Goal: Contribute content: Contribute content

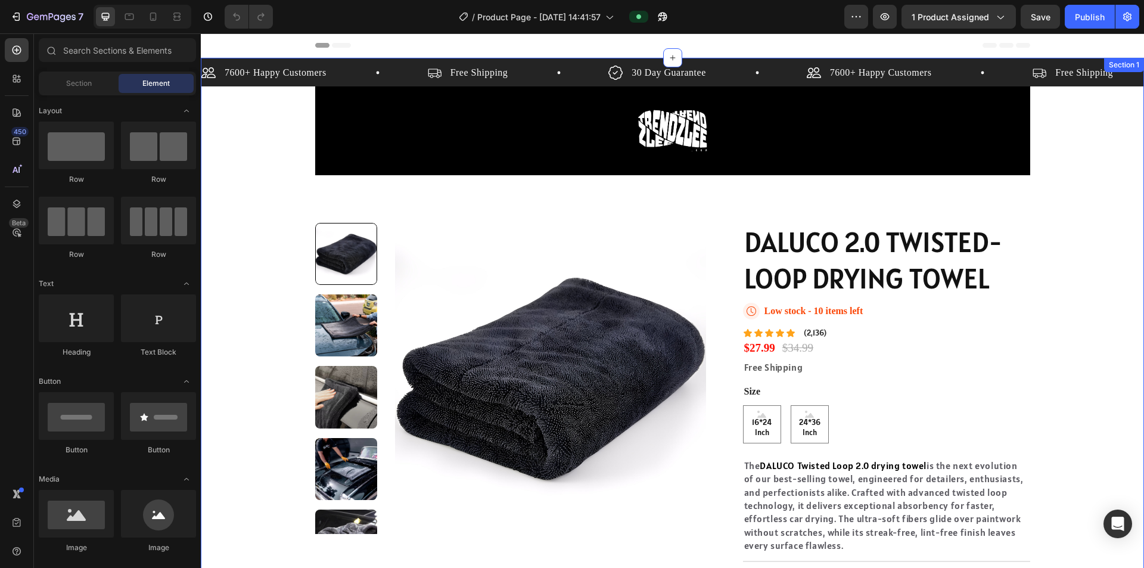
click at [270, 181] on div "7600+ Happy Customers Item List Free Shipping Item List 30 Day Guarantee Item L…" at bounding box center [672, 365] width 943 height 614
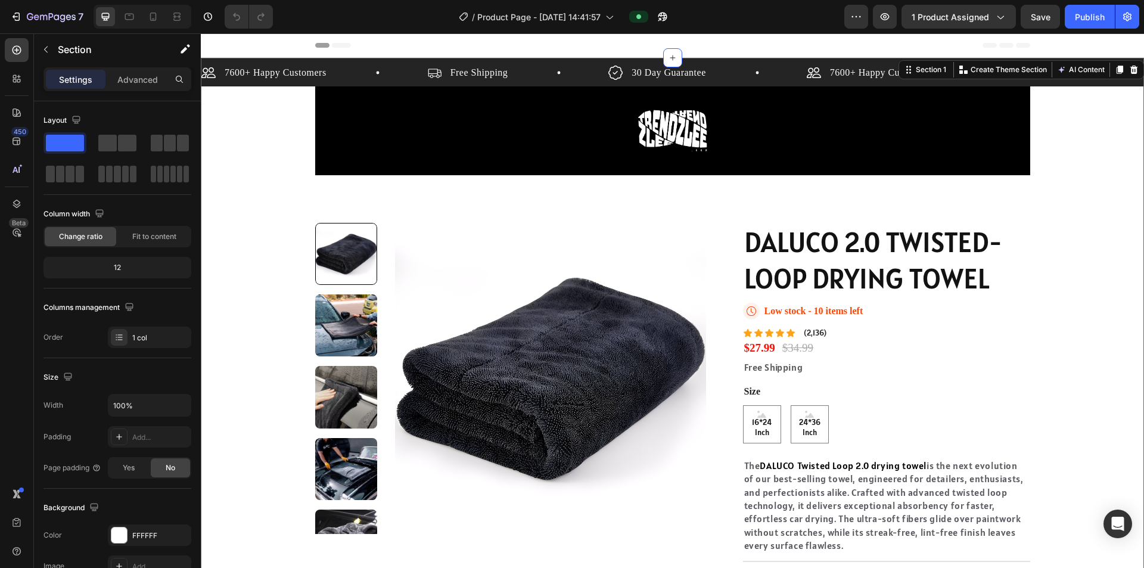
click at [251, 153] on div "7600+ Happy Customers Item List Free Shipping Item List 30 Day Guarantee Item L…" at bounding box center [672, 365] width 943 height 614
click at [136, 238] on span "Fit to content" at bounding box center [154, 236] width 44 height 11
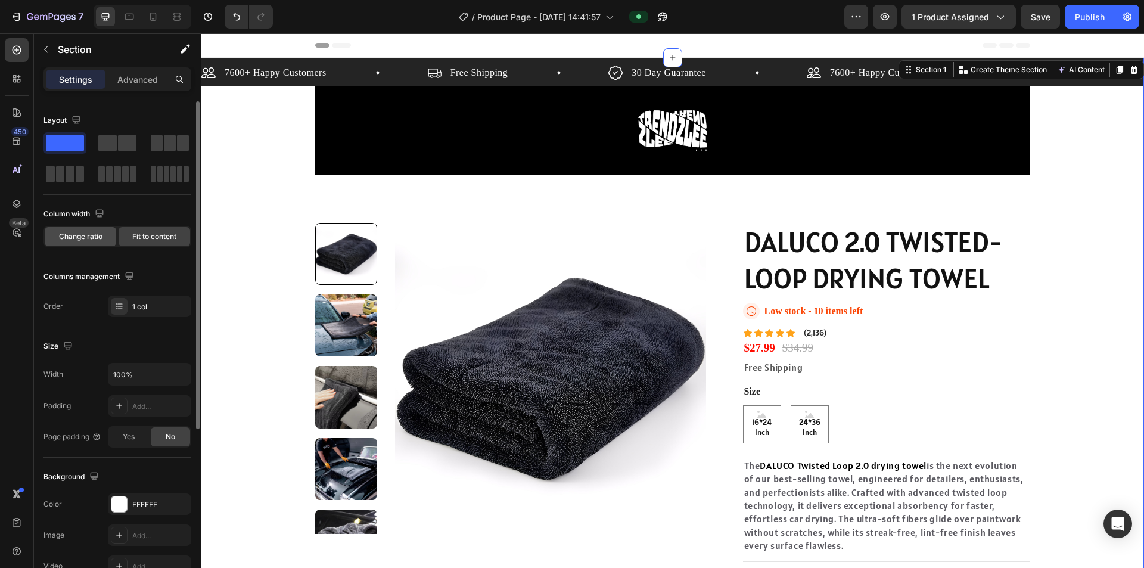
click at [103, 245] on div "Change ratio" at bounding box center [80, 236] width 71 height 19
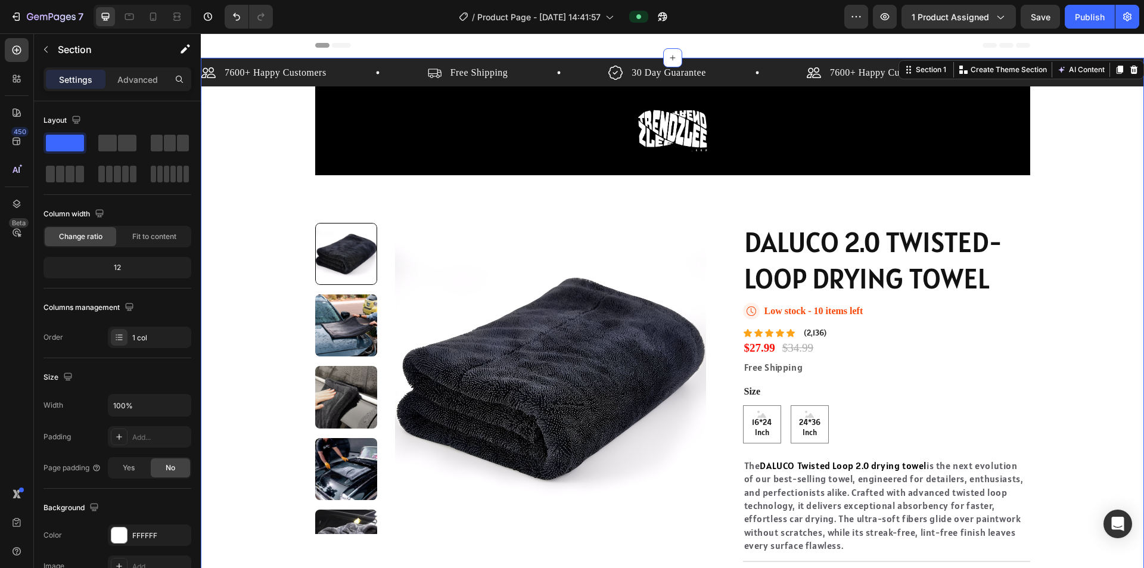
click at [643, 181] on div "7600+ Happy Customers Item List Free Shipping Item List 30 Day Guarantee Item L…" at bounding box center [672, 365] width 943 height 614
click at [643, 139] on div at bounding box center [673, 131] width 696 height 70
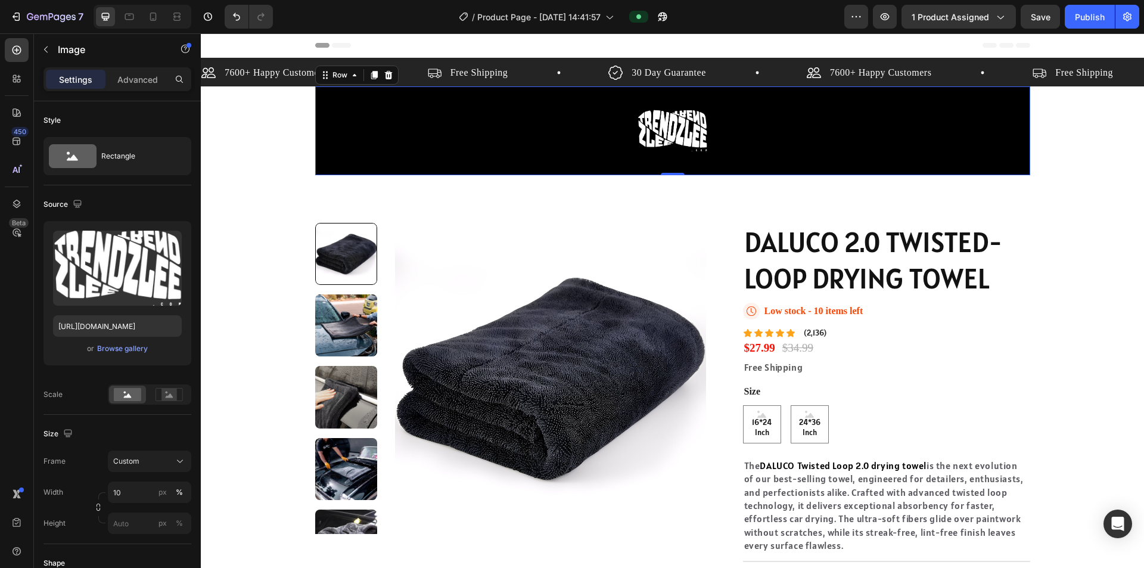
click at [356, 173] on div "Image Row 0" at bounding box center [672, 130] width 715 height 89
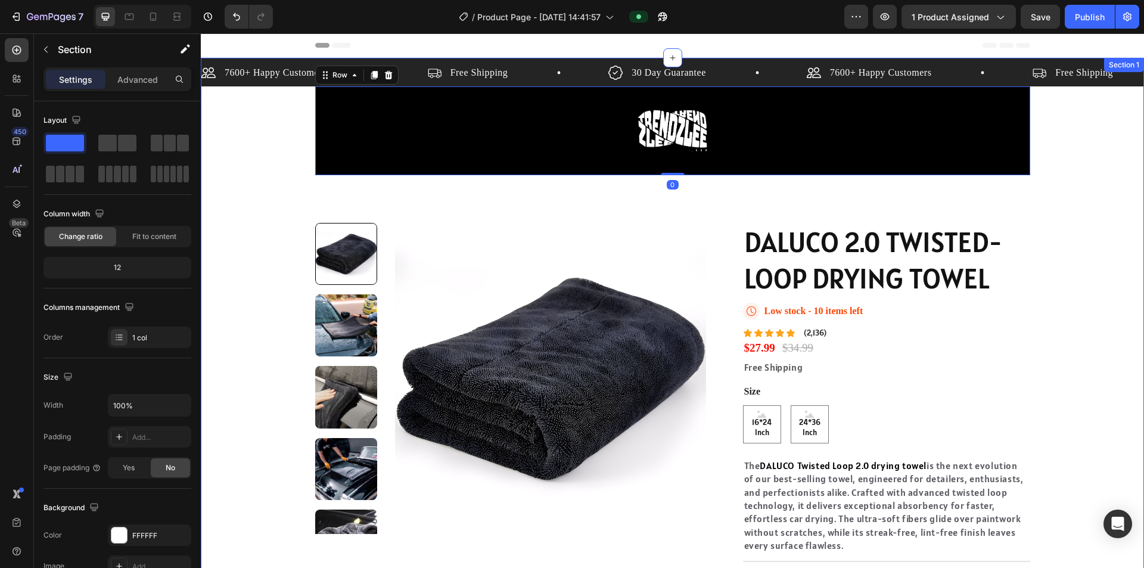
click at [356, 199] on div "7600+ Happy Customers Item List Free Shipping Item List 30 Day Guarantee Item L…" at bounding box center [672, 365] width 943 height 614
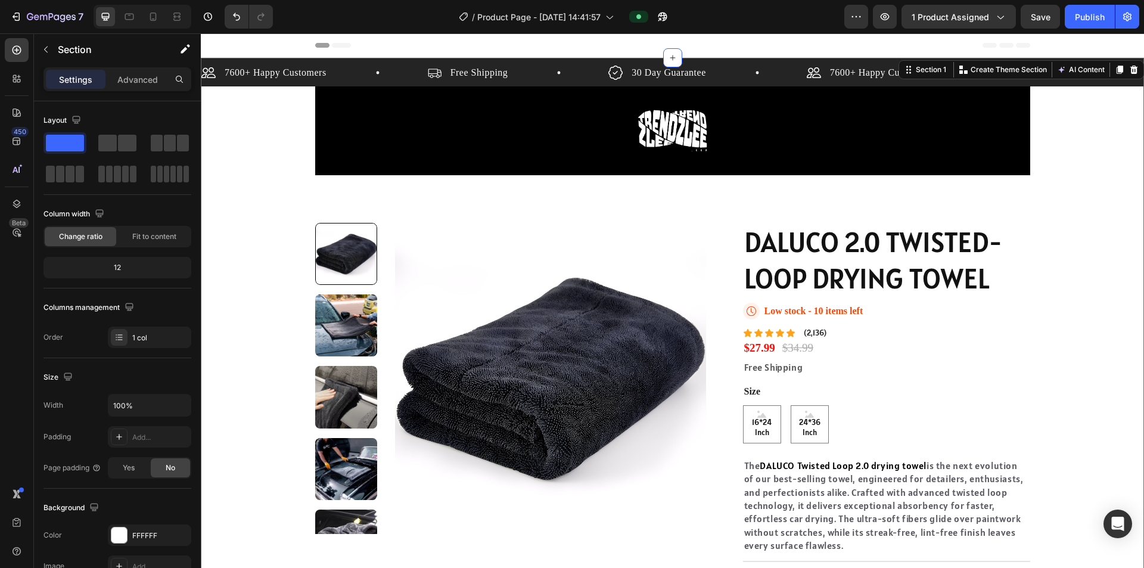
click at [356, 199] on div "7600+ Happy Customers Item List Free Shipping Item List 30 Day Guarantee Item L…" at bounding box center [672, 365] width 943 height 614
click at [643, 359] on div "Free Shipping" at bounding box center [886, 366] width 287 height 15
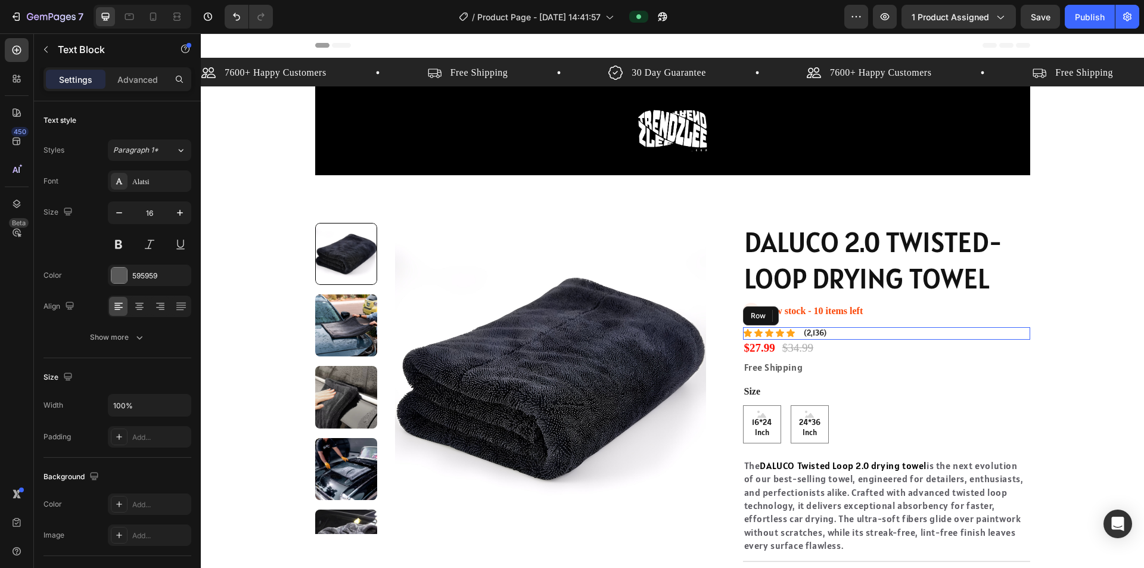
click at [643, 333] on div "Icon Icon Icon Icon Icon Icon List (2,136) Text Block Row" at bounding box center [886, 333] width 287 height 13
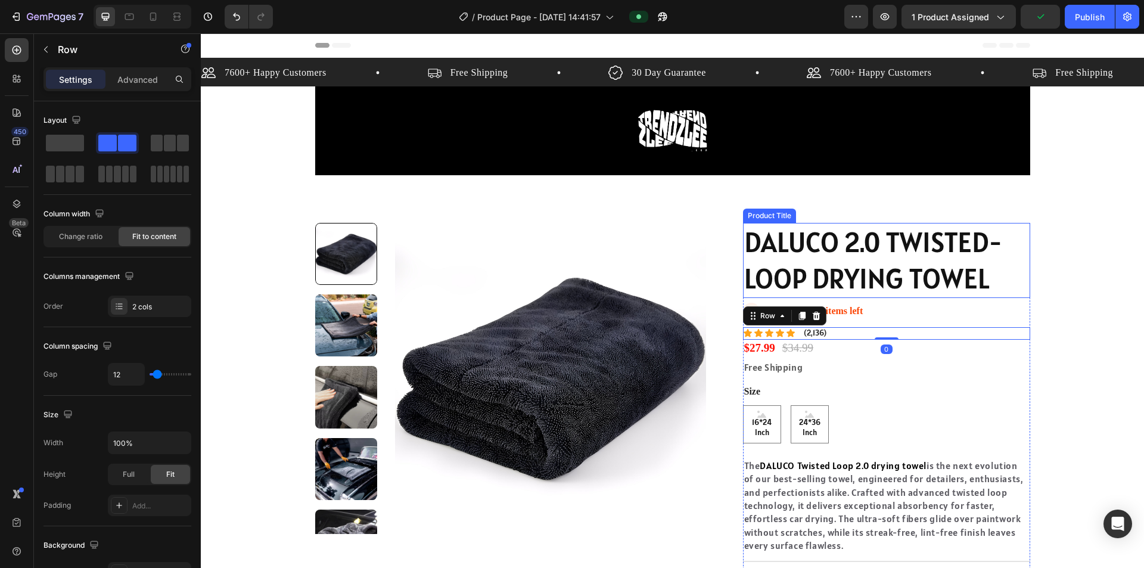
click at [643, 253] on h1 "DALUCO 2.0 TWISTED-LOOP DRYING TOWEL" at bounding box center [886, 260] width 287 height 75
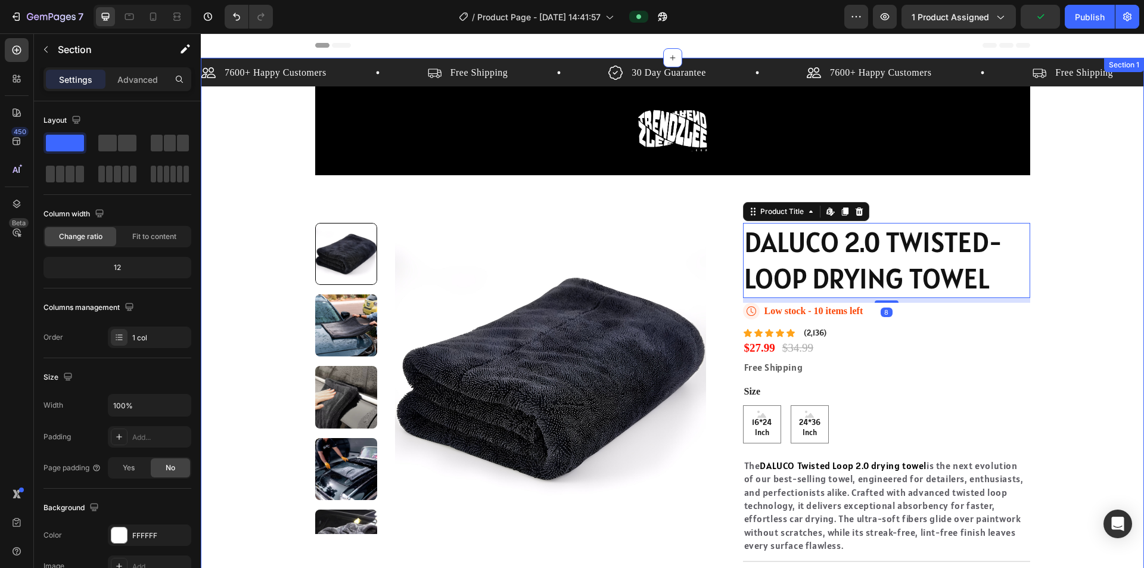
click at [643, 193] on div "7600+ Happy Customers Item List Free Shipping Item List 30 Day Guarantee Item L…" at bounding box center [672, 365] width 943 height 614
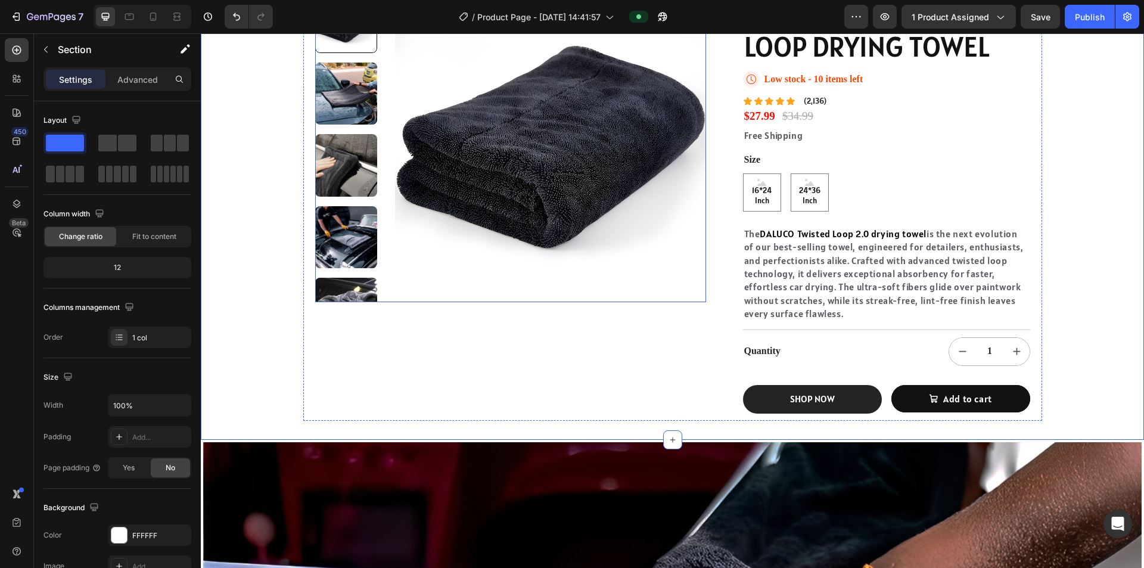
scroll to position [238, 0]
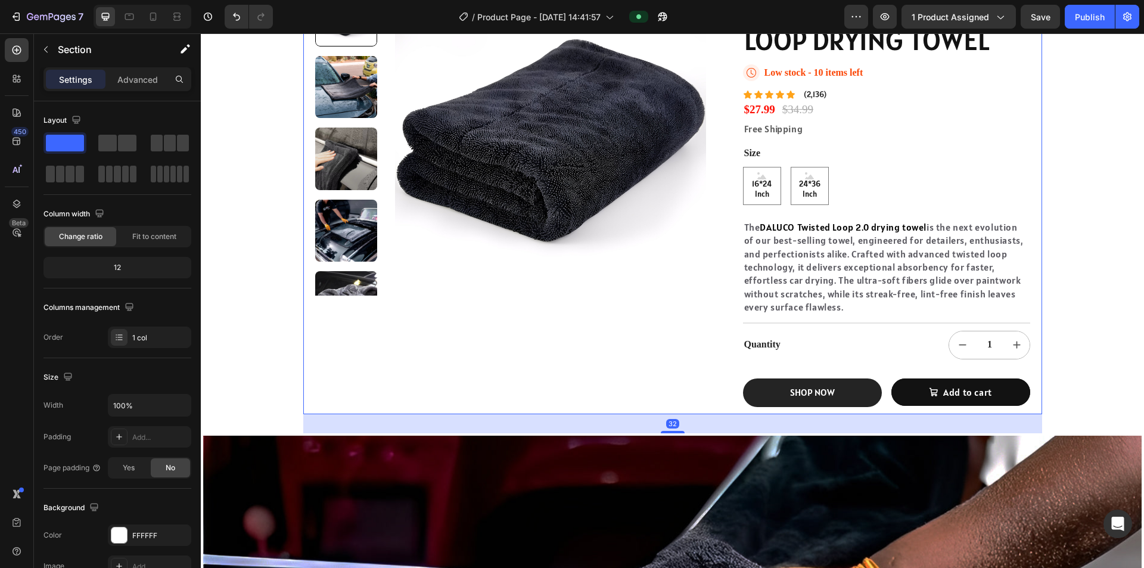
click at [643, 388] on div "Product Images" at bounding box center [510, 200] width 391 height 430
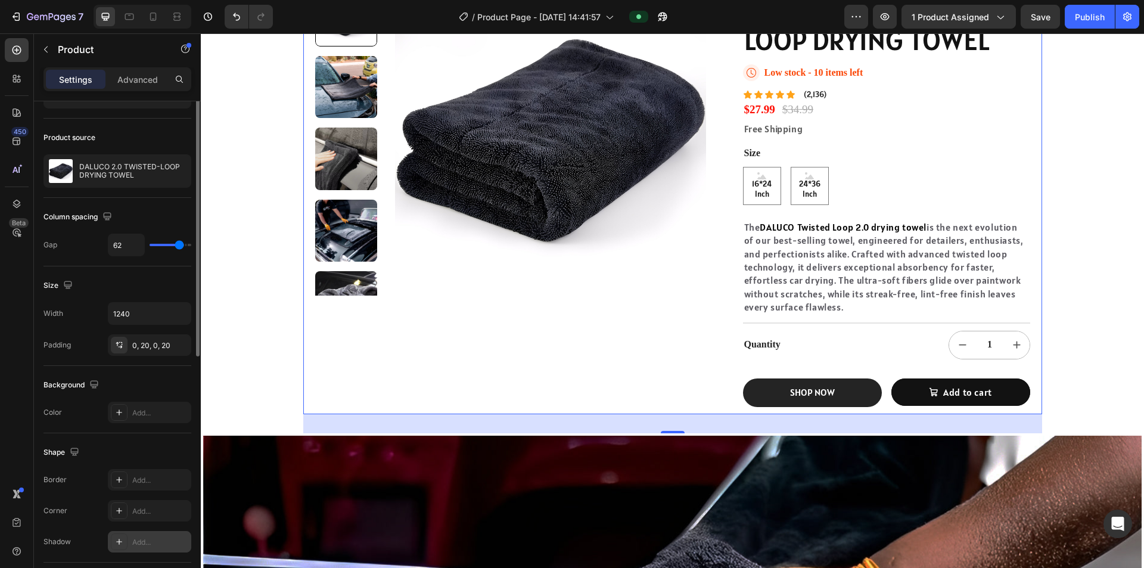
scroll to position [0, 0]
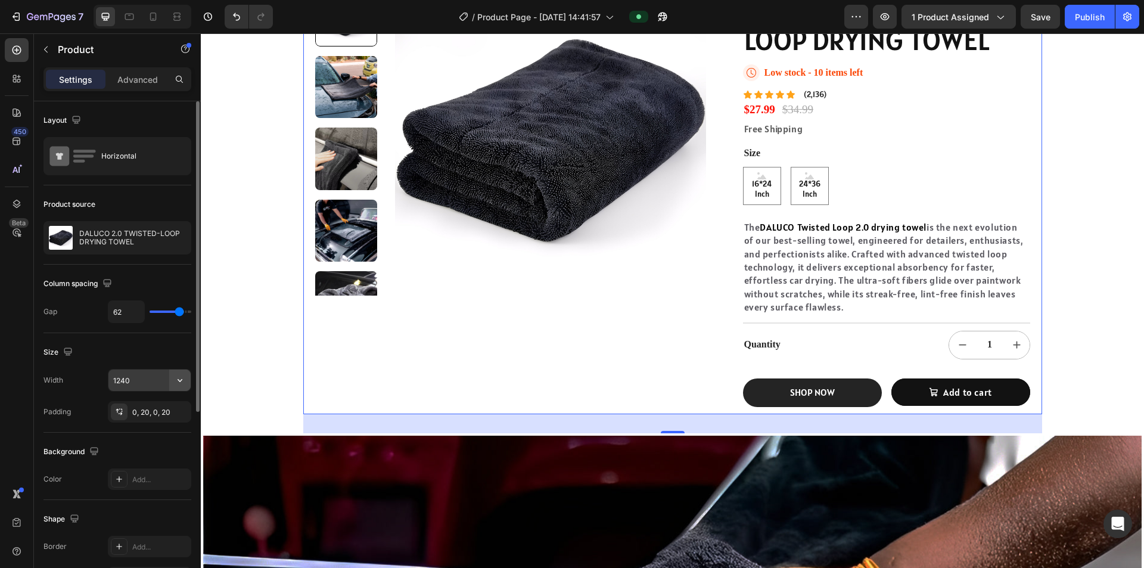
click at [184, 382] on icon "button" at bounding box center [180, 380] width 12 height 12
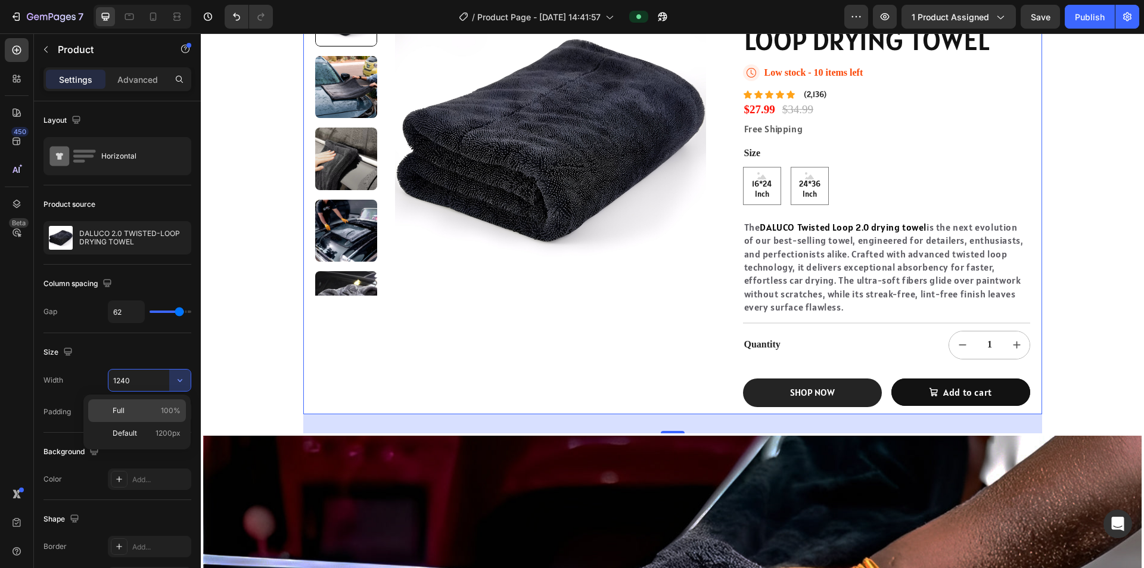
click at [161, 412] on span "100%" at bounding box center [171, 410] width 20 height 11
type input "100%"
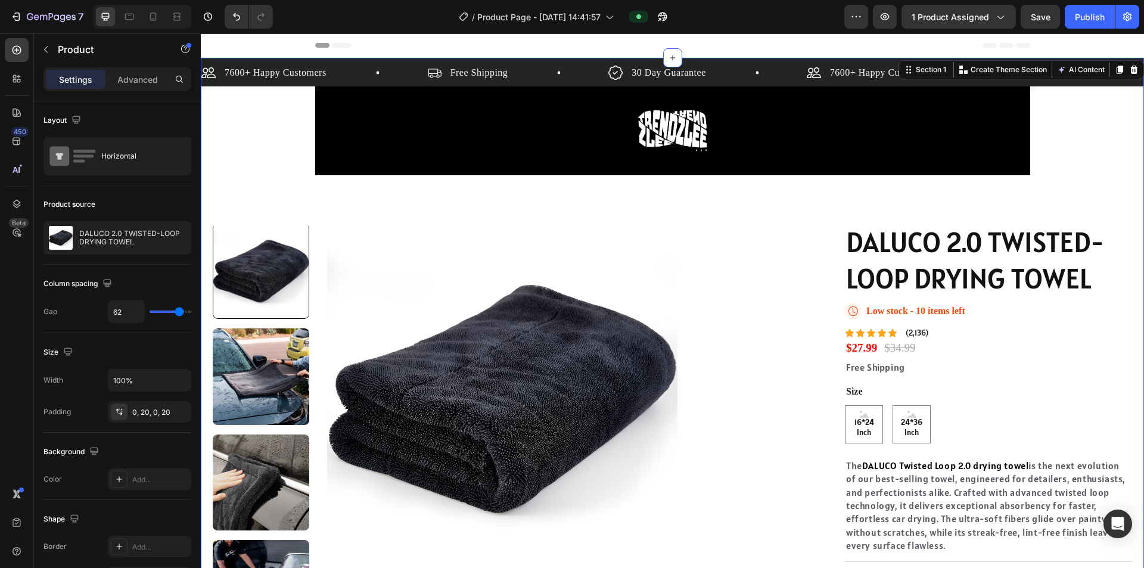
click at [643, 158] on div "7600+ Happy Customers Item List Free Shipping Item List 30 Day Guarantee Item L…" at bounding box center [672, 365] width 943 height 614
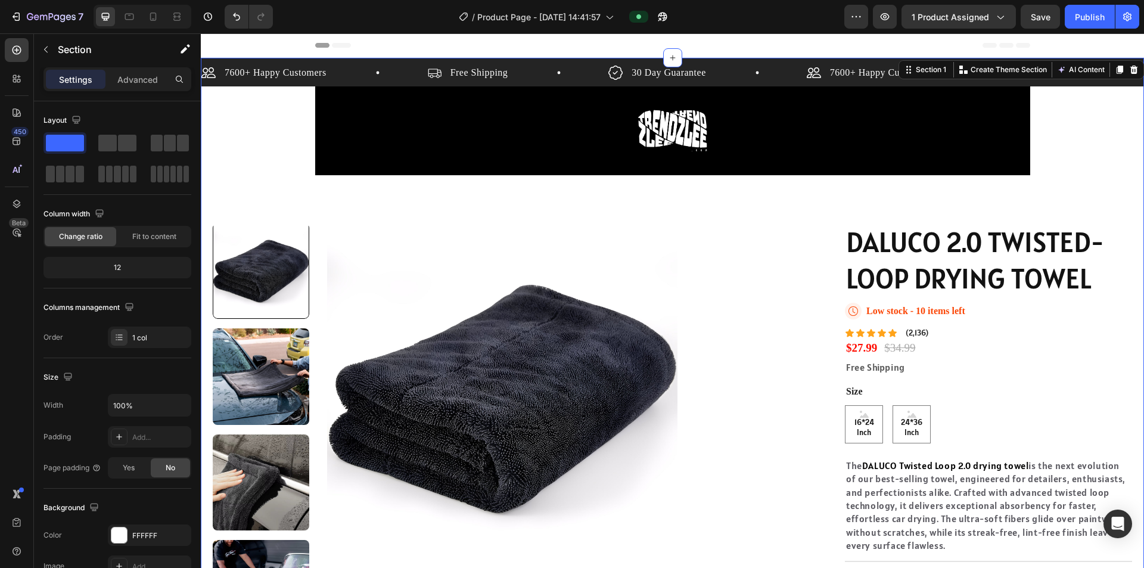
click at [643, 154] on div "7600+ Happy Customers Item List Free Shipping Item List 30 Day Guarantee Item L…" at bounding box center [672, 365] width 943 height 614
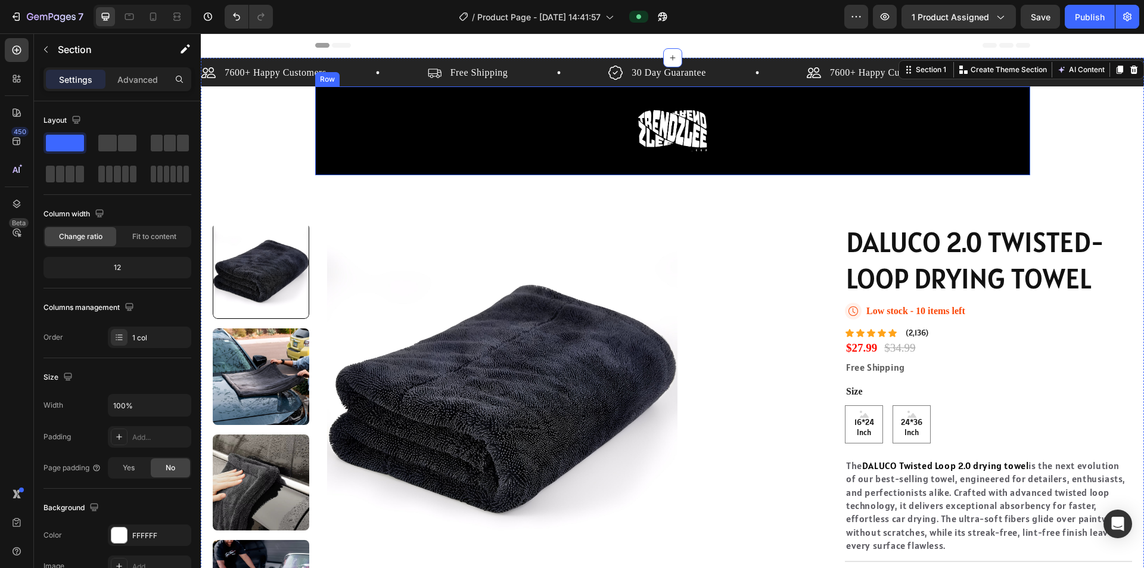
click at [643, 153] on div "Image Row" at bounding box center [672, 130] width 715 height 89
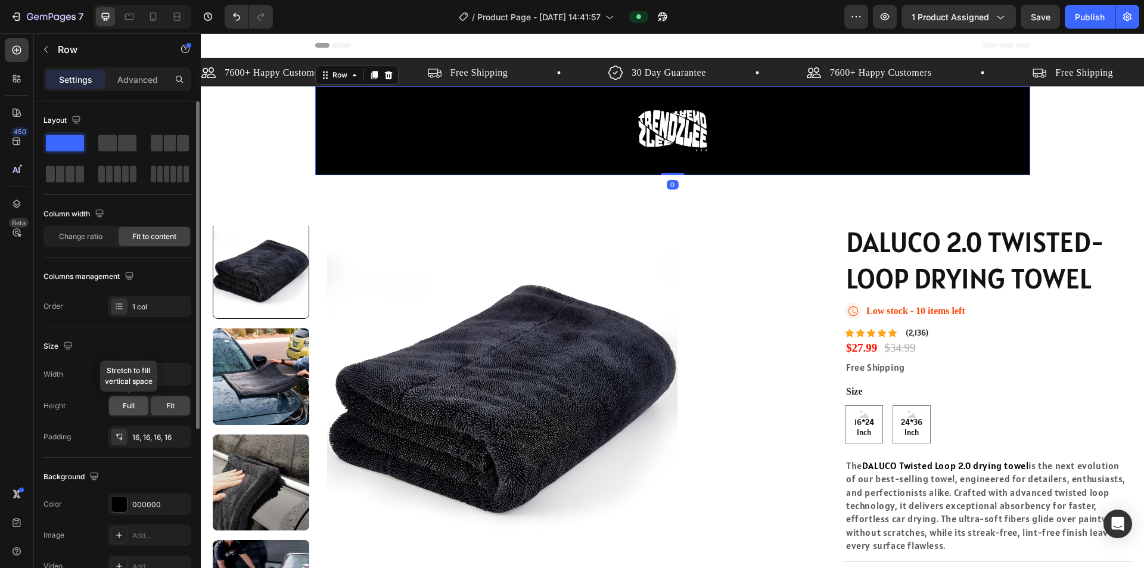
click at [142, 402] on div "Full" at bounding box center [128, 405] width 39 height 19
click at [153, 408] on div "Fit" at bounding box center [170, 405] width 39 height 19
click at [138, 408] on div "Full" at bounding box center [128, 405] width 39 height 19
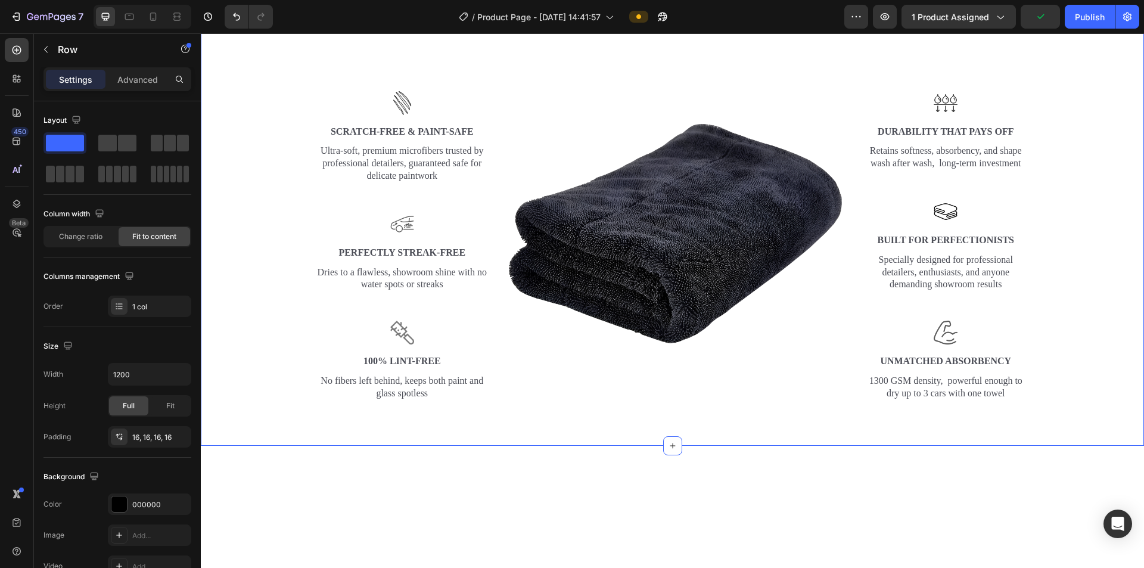
scroll to position [2204, 0]
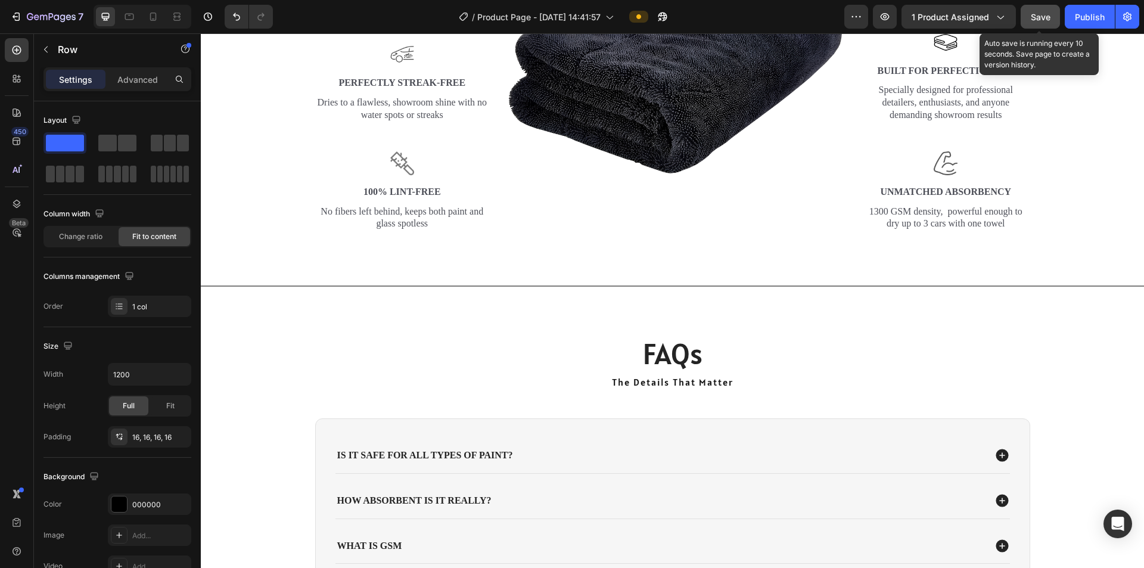
click at [643, 14] on span "Save" at bounding box center [1041, 17] width 20 height 10
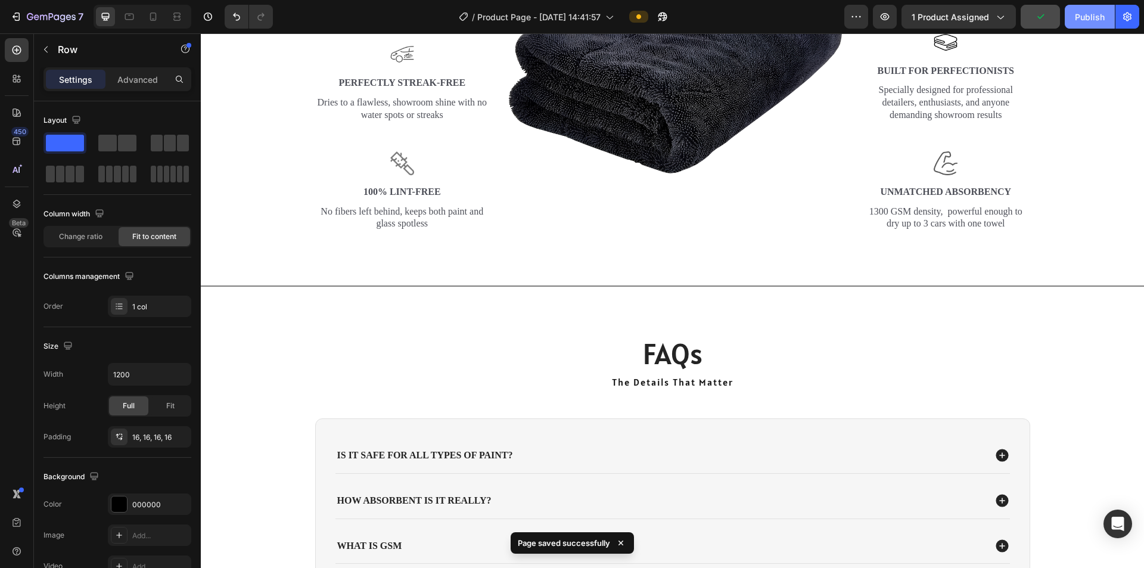
click at [643, 19] on div "Publish" at bounding box center [1090, 17] width 30 height 13
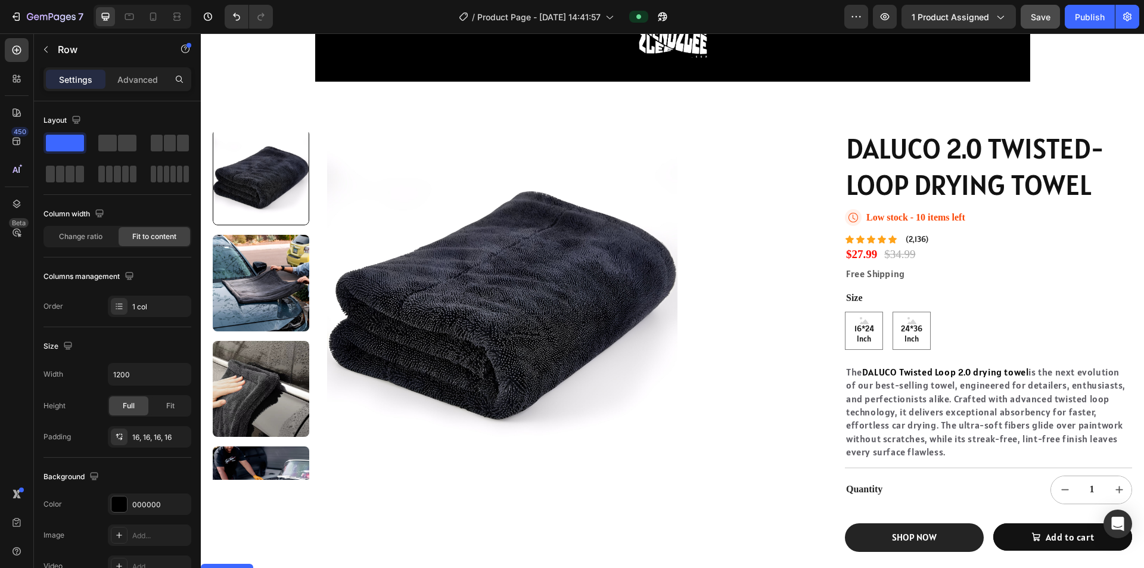
scroll to position [0, 0]
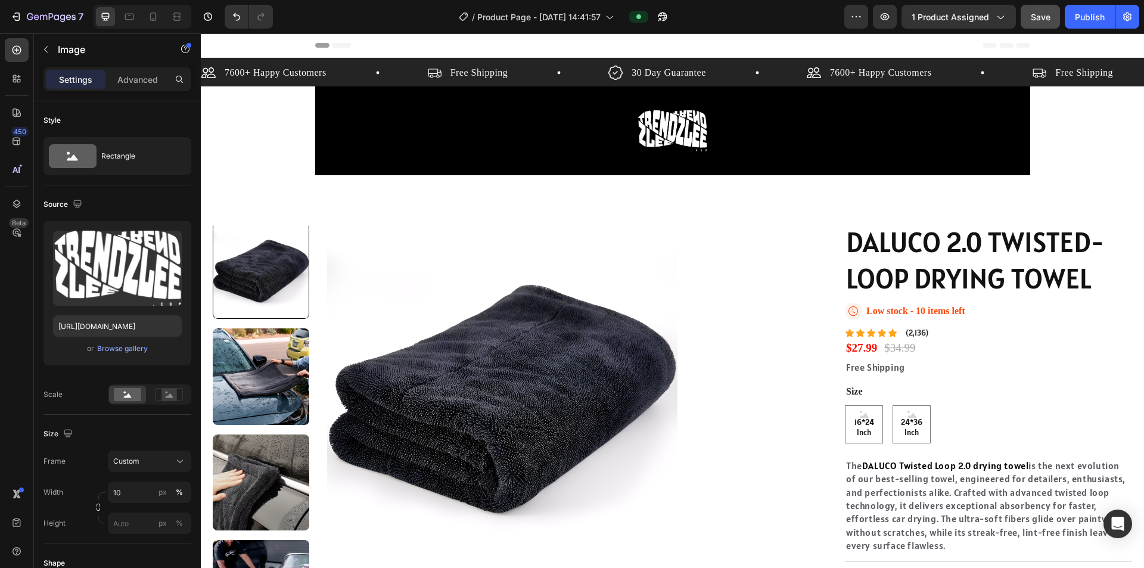
click at [643, 152] on div at bounding box center [673, 131] width 696 height 70
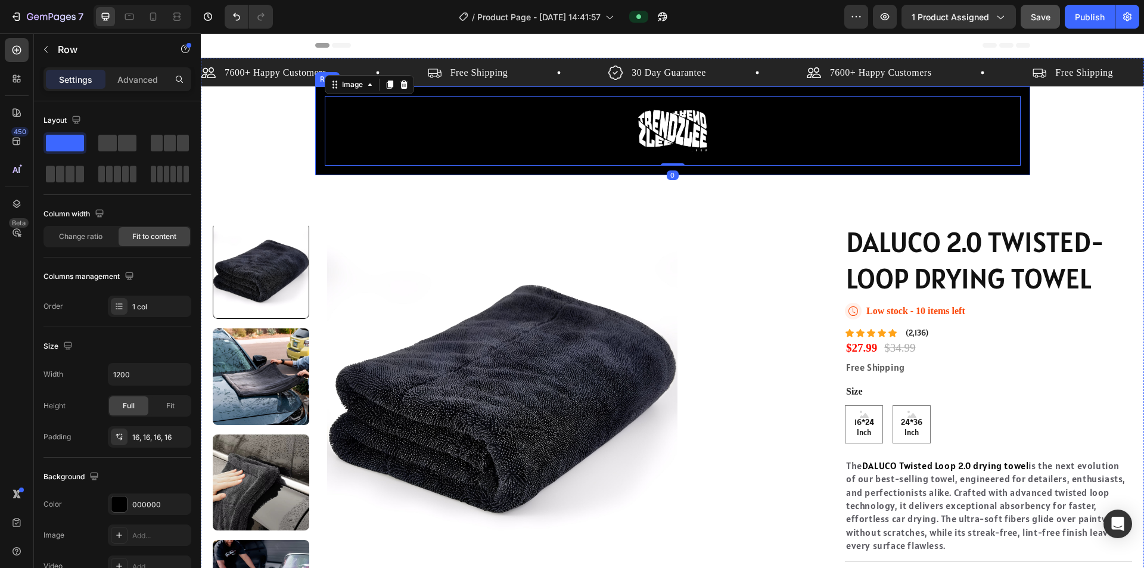
click at [643, 173] on div "Image 0 Row" at bounding box center [672, 130] width 715 height 89
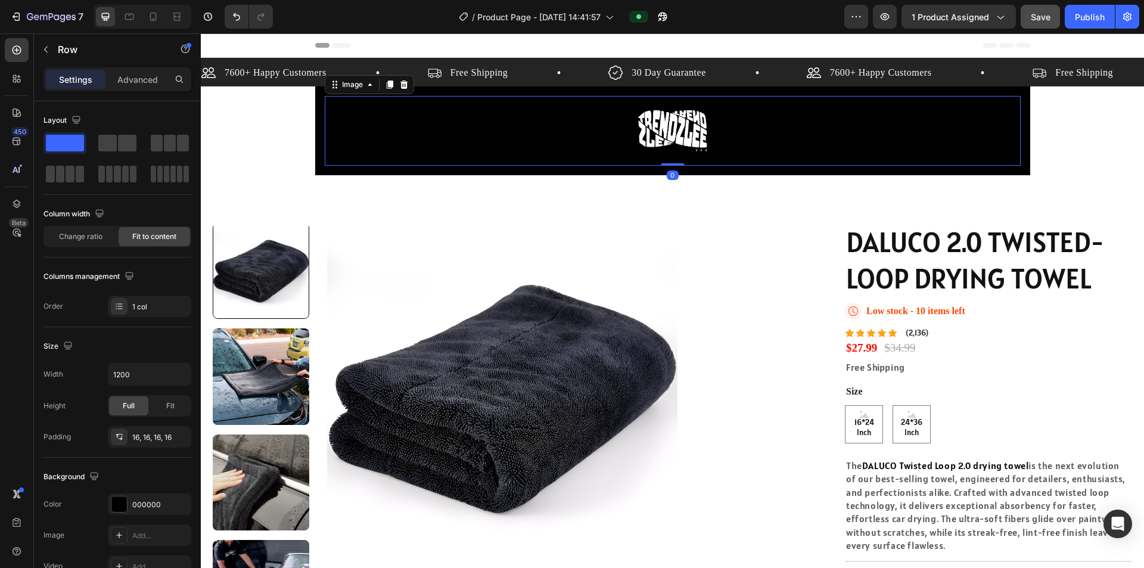
click at [643, 129] on div at bounding box center [673, 131] width 696 height 70
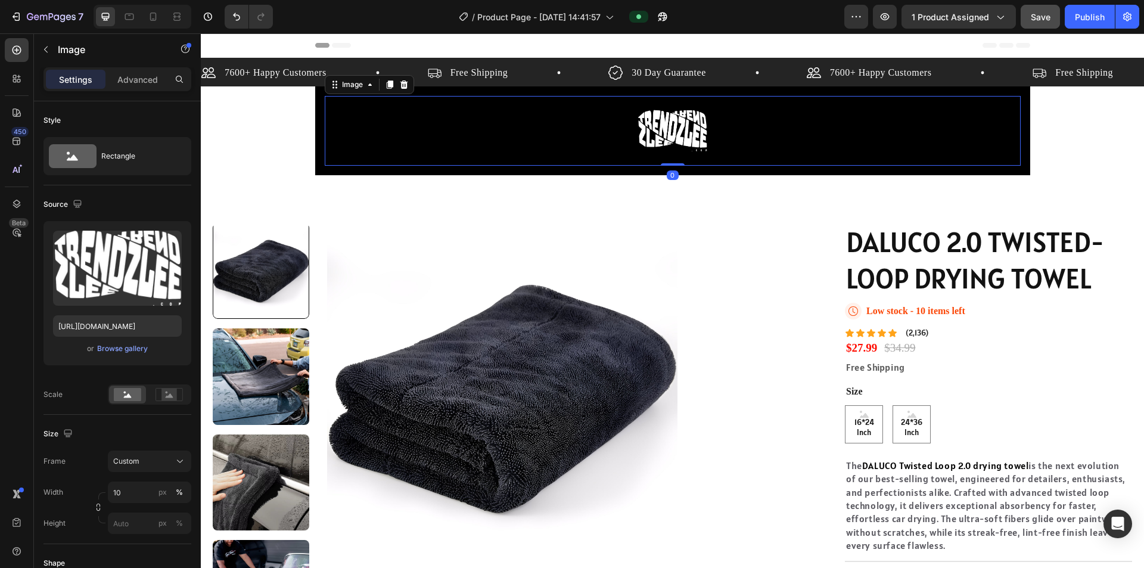
click at [643, 127] on img at bounding box center [673, 131] width 70 height 70
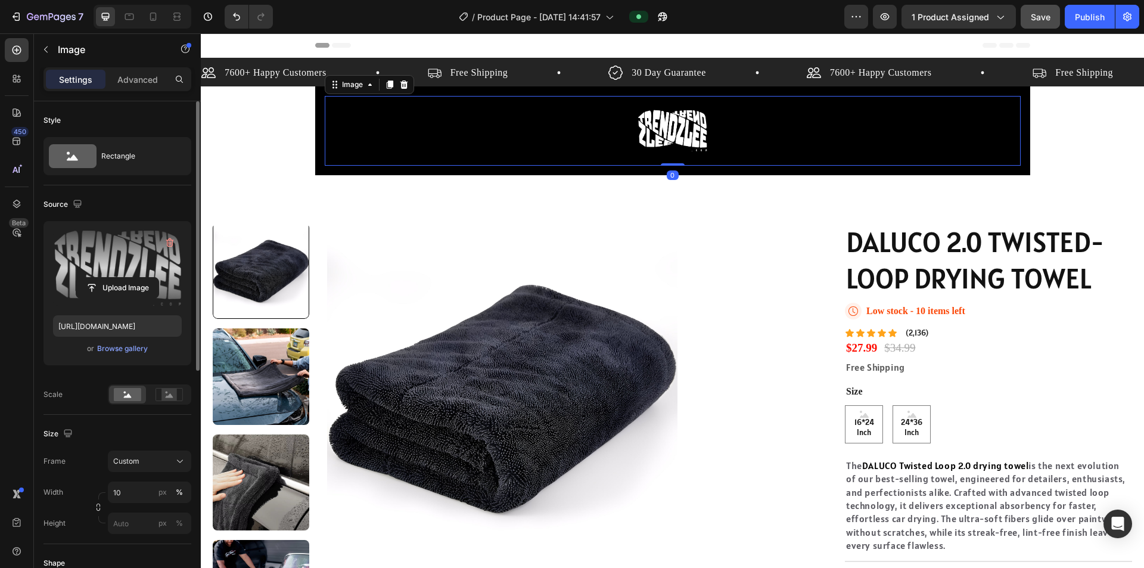
click at [128, 271] on label at bounding box center [117, 268] width 129 height 75
click at [128, 278] on input "file" at bounding box center [117, 288] width 82 height 20
click at [643, 130] on img at bounding box center [673, 131] width 70 height 70
click at [143, 289] on input "file" at bounding box center [117, 288] width 82 height 20
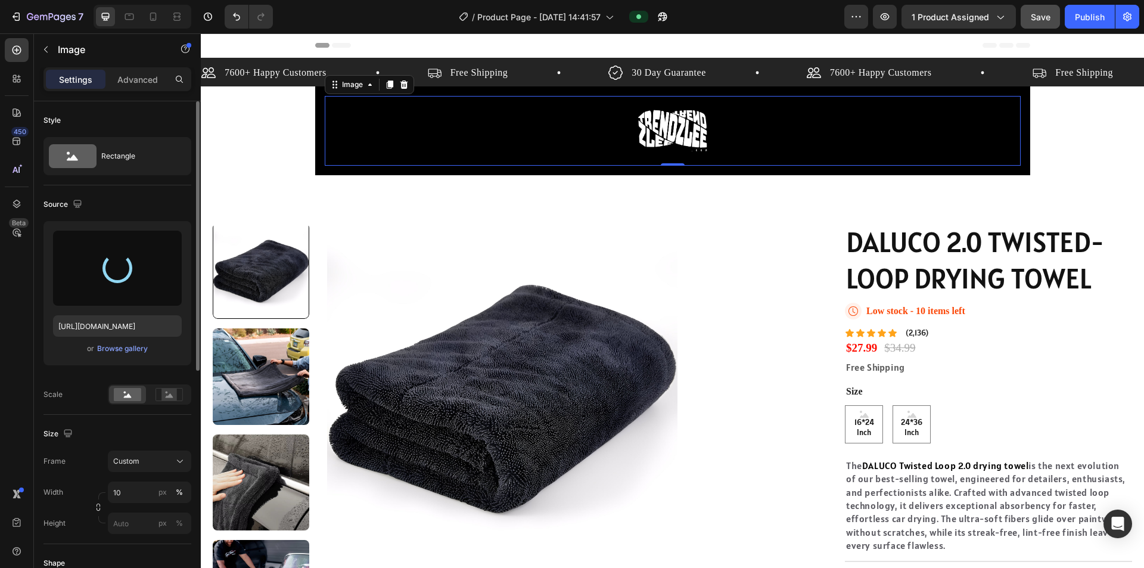
type input "[URL][DOMAIN_NAME]"
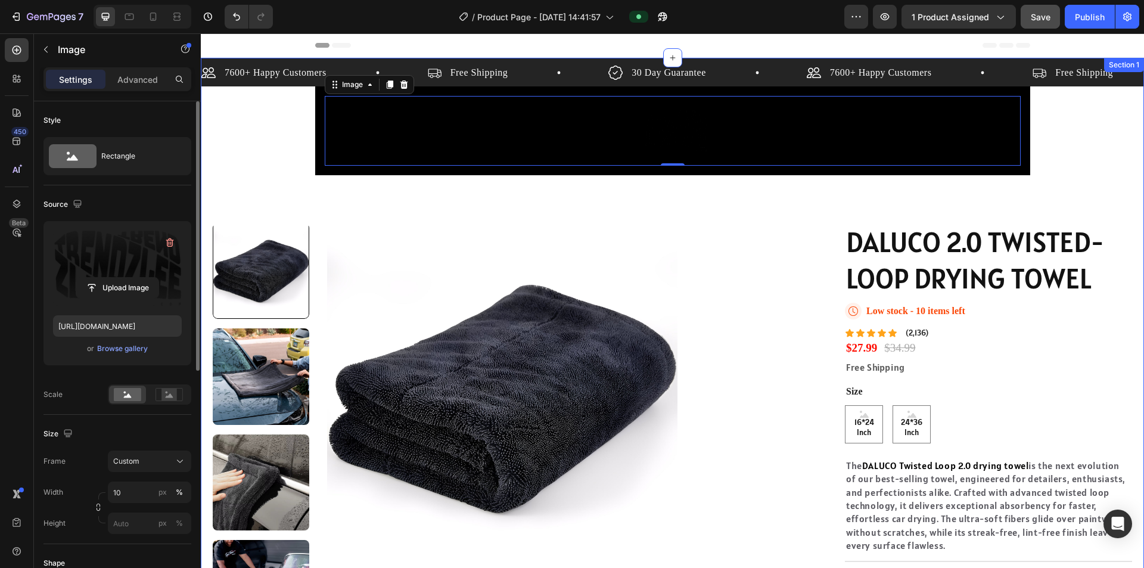
click at [643, 173] on div "Image 0 Row" at bounding box center [672, 130] width 715 height 89
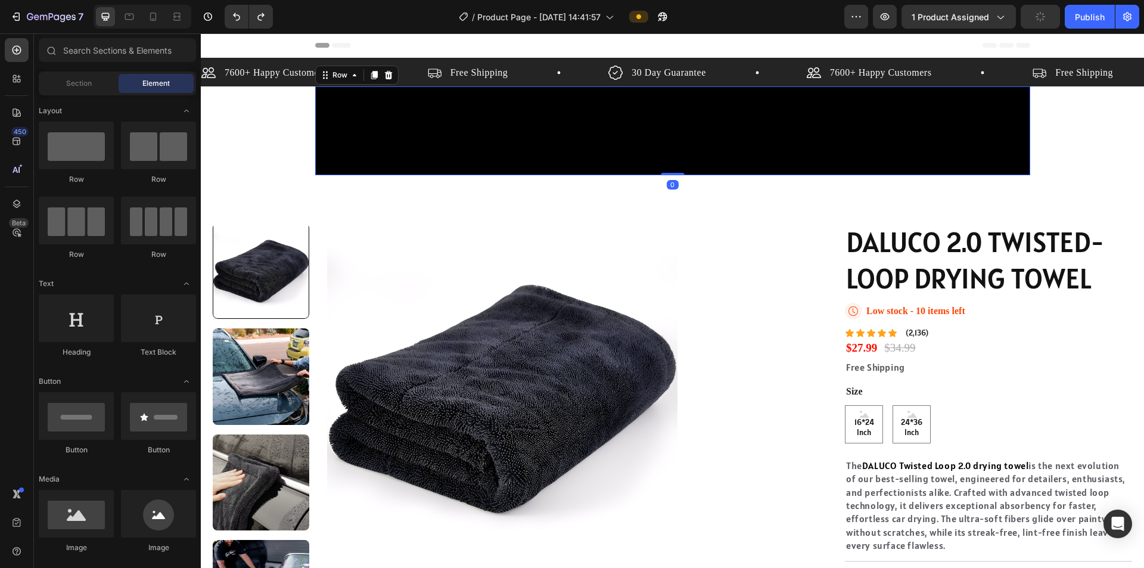
click at [643, 132] on div "Image Row 0" at bounding box center [672, 130] width 715 height 89
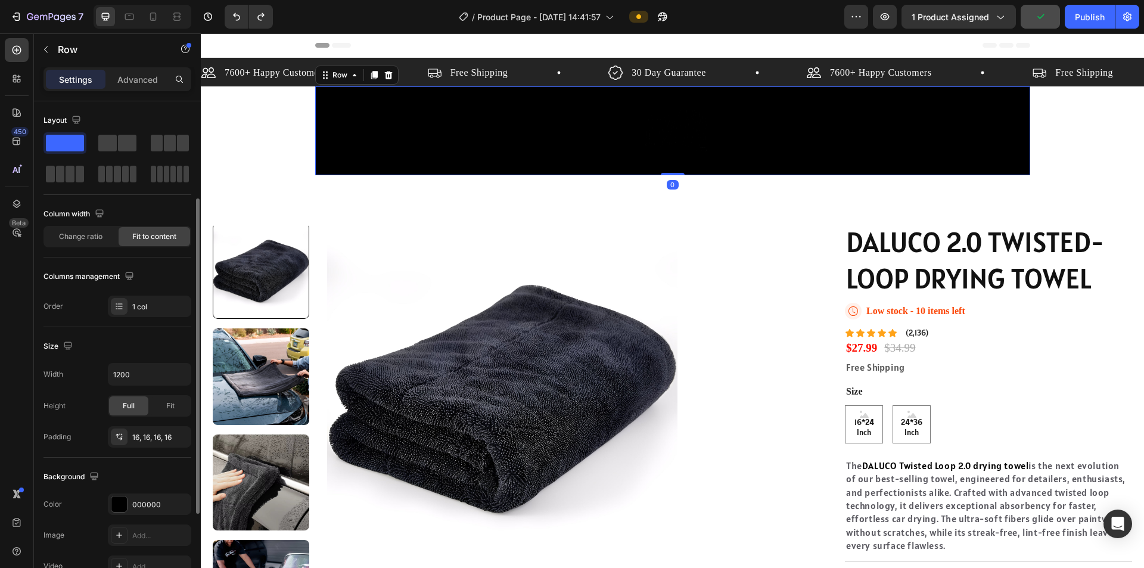
scroll to position [119, 0]
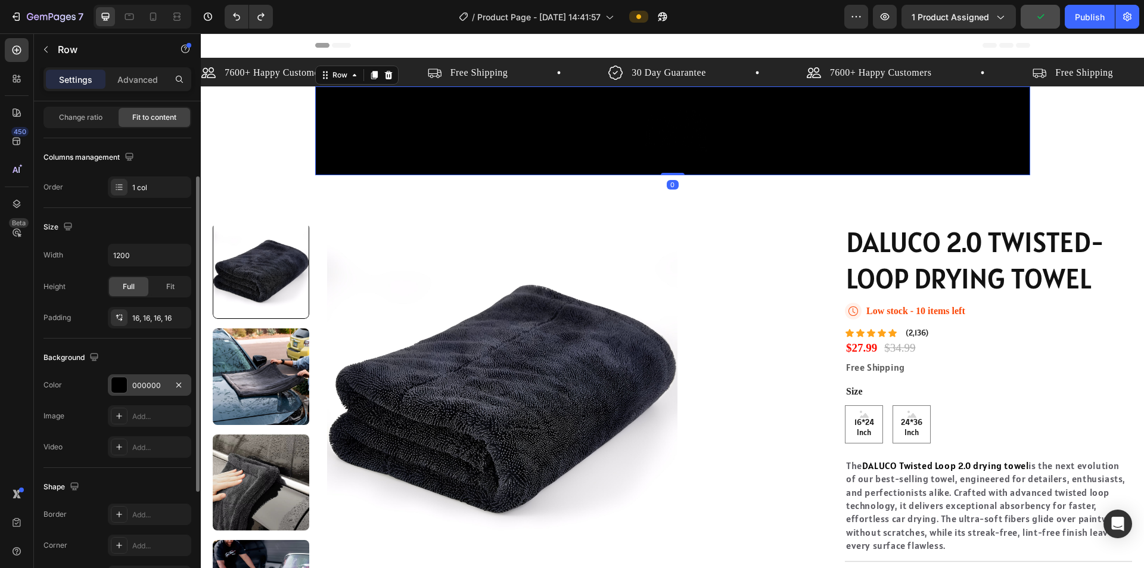
click at [116, 387] on div at bounding box center [118, 384] width 15 height 15
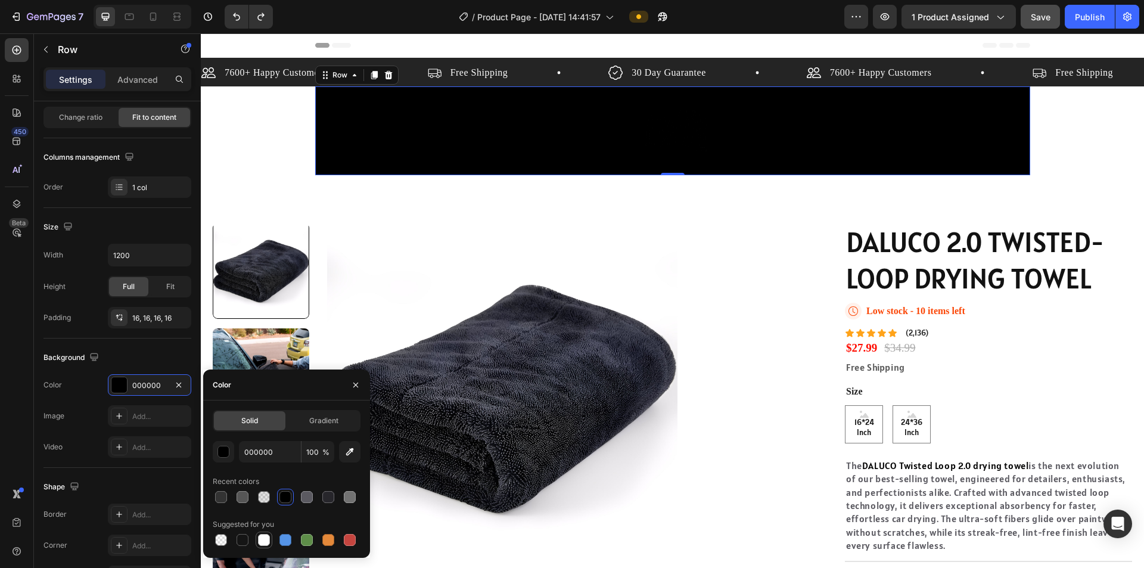
click at [266, 443] on div at bounding box center [264, 540] width 12 height 12
type input "FFFFFF"
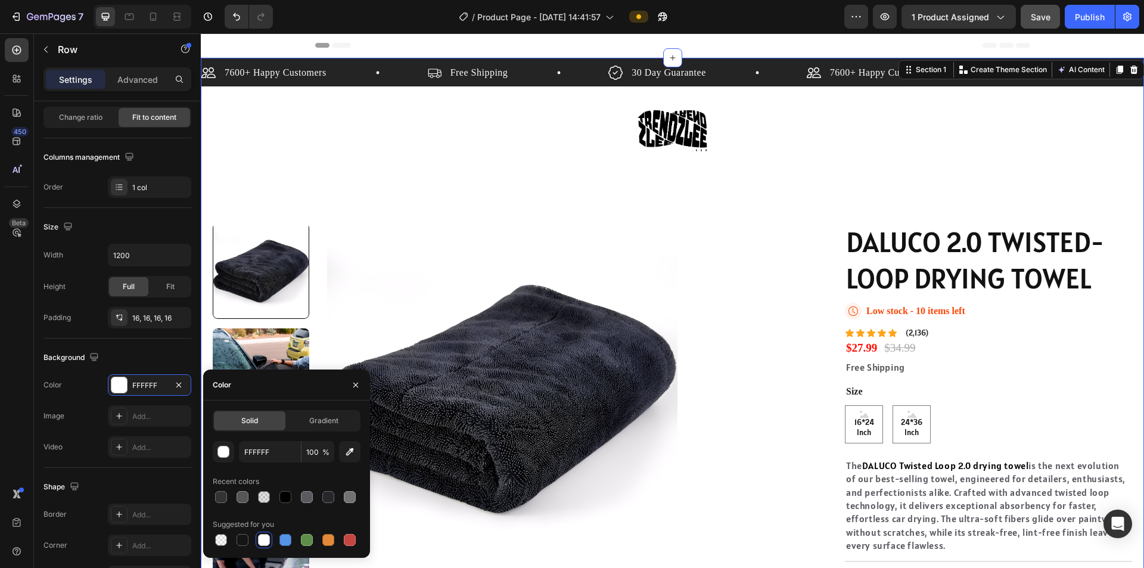
click at [643, 156] on div "7600+ Happy Customers Item List Free Shipping Item List 30 Day Guarantee Item L…" at bounding box center [672, 365] width 943 height 614
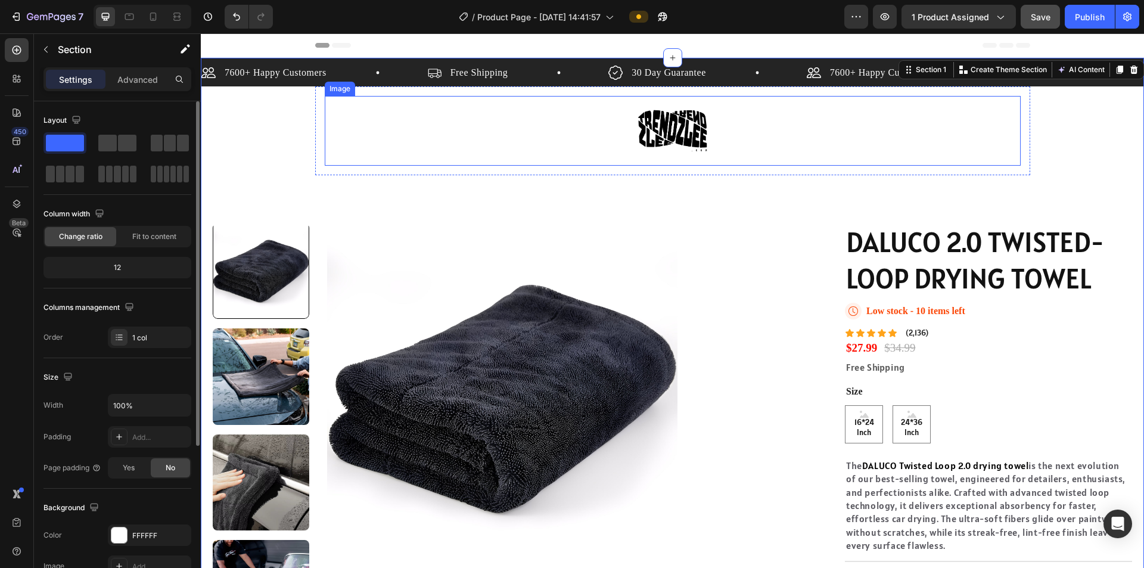
click at [643, 136] on img at bounding box center [673, 131] width 70 height 70
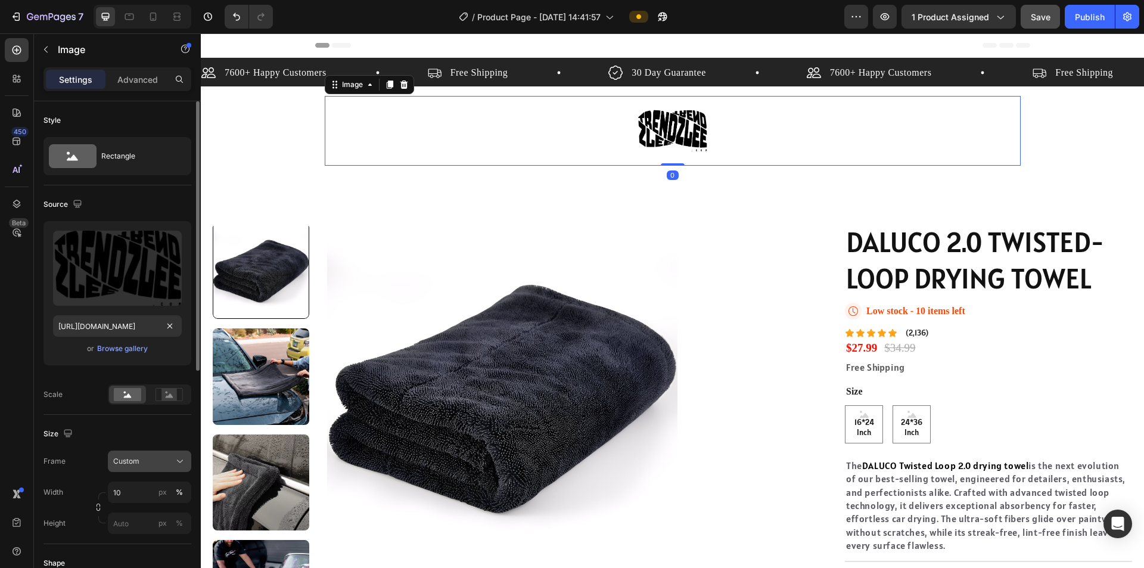
scroll to position [119, 0]
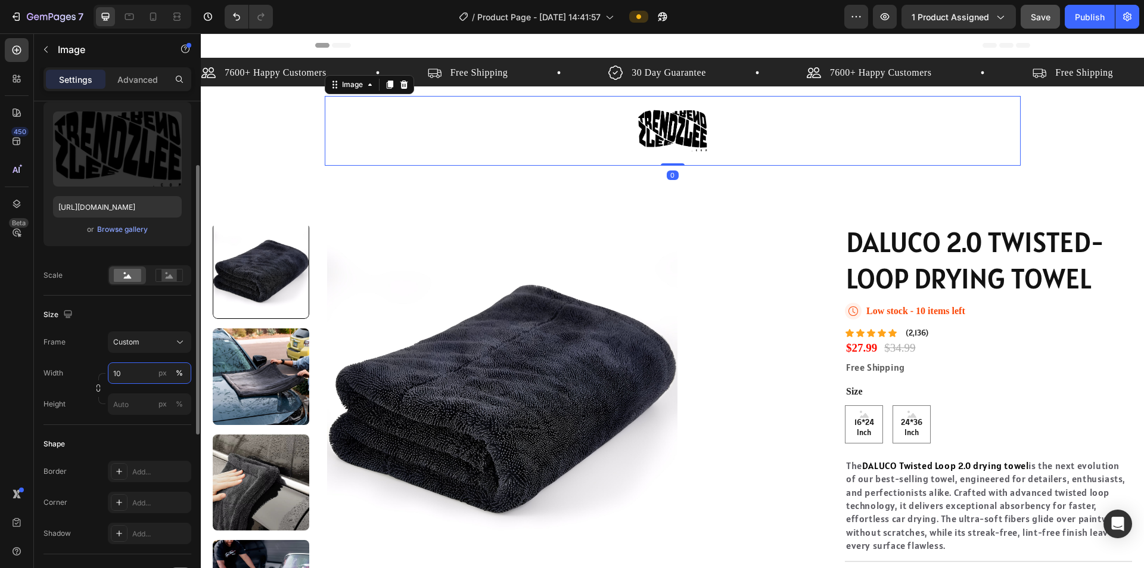
click at [125, 379] on input "10" at bounding box center [149, 372] width 83 height 21
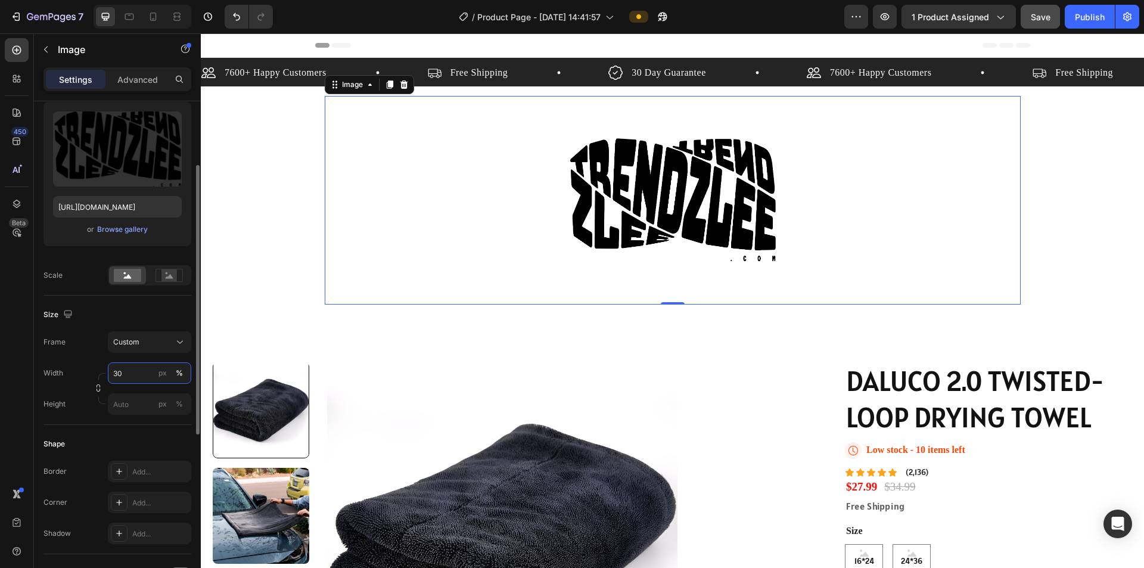
type input "3"
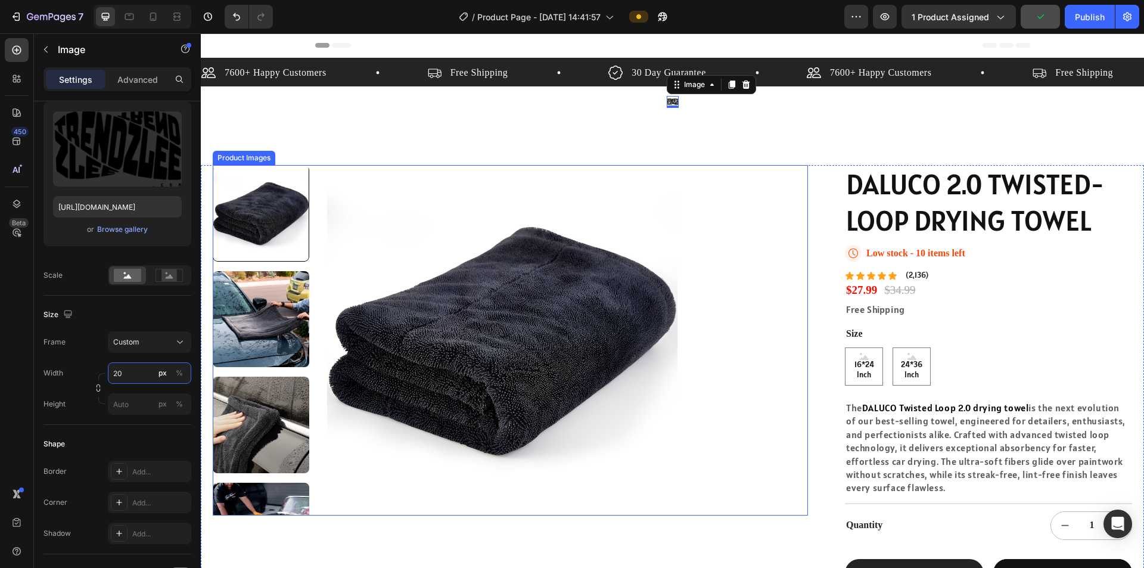
type input "2"
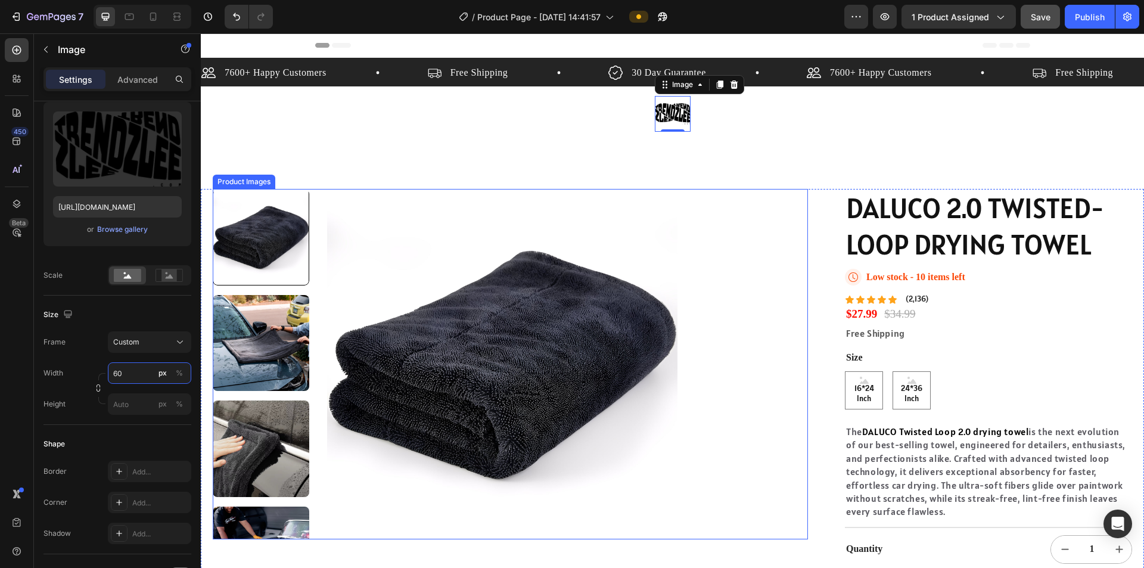
type input "6"
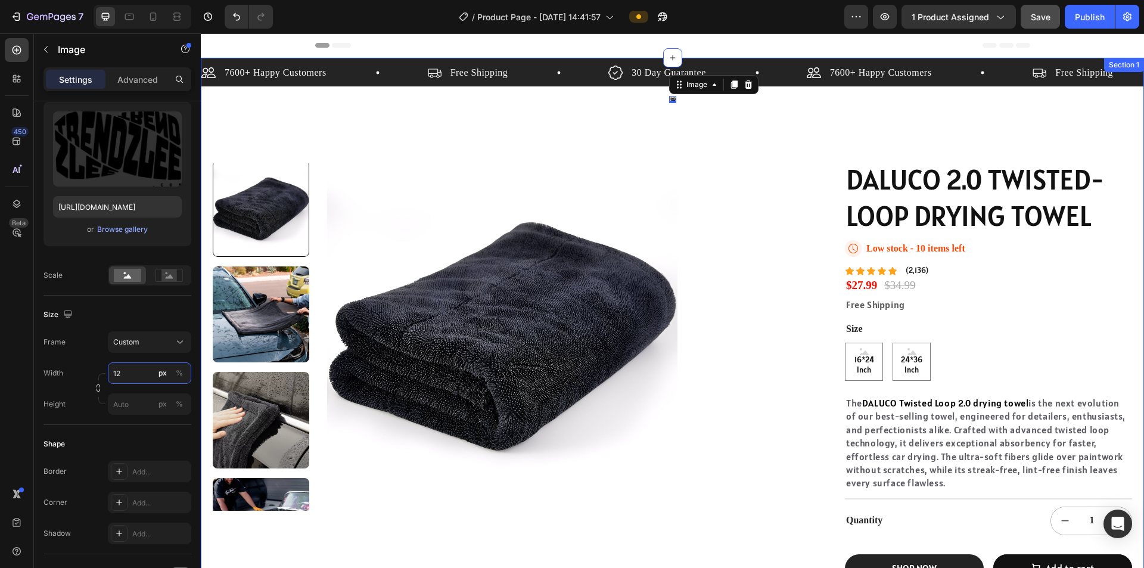
type input "1"
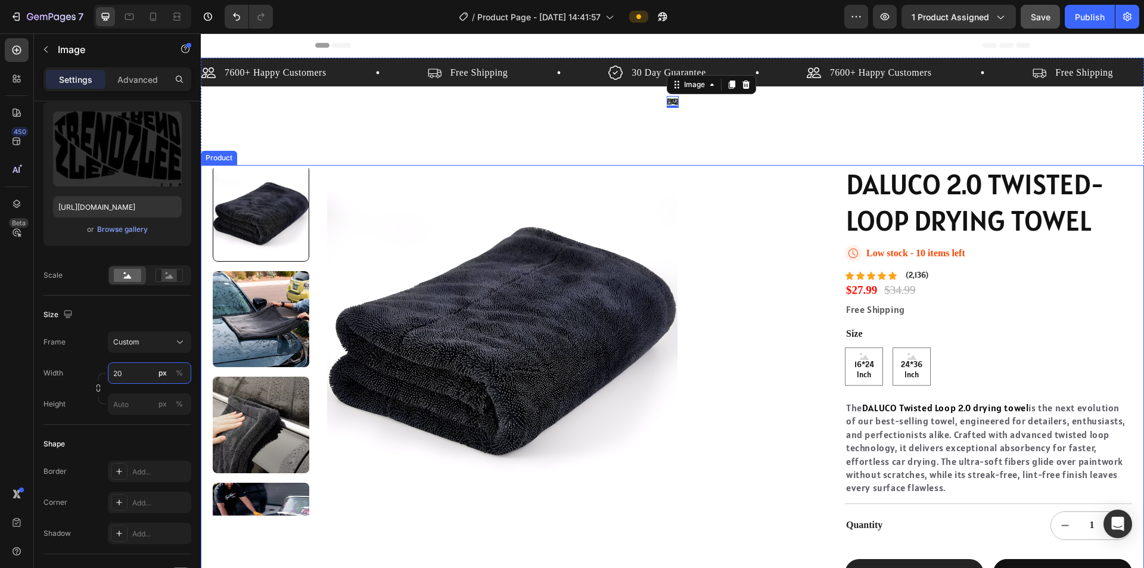
type input "2"
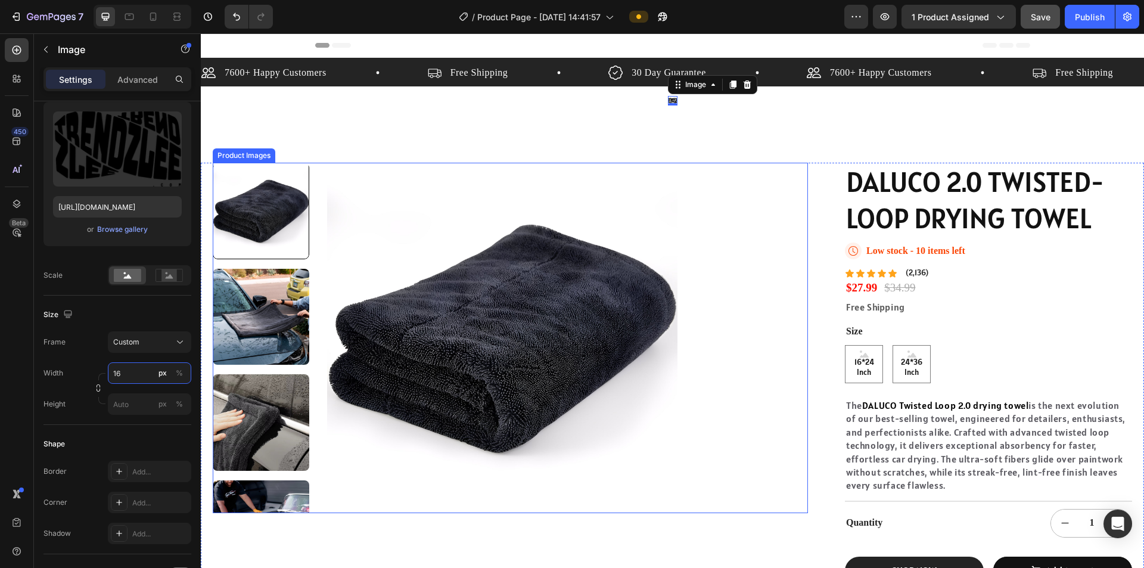
type input "160"
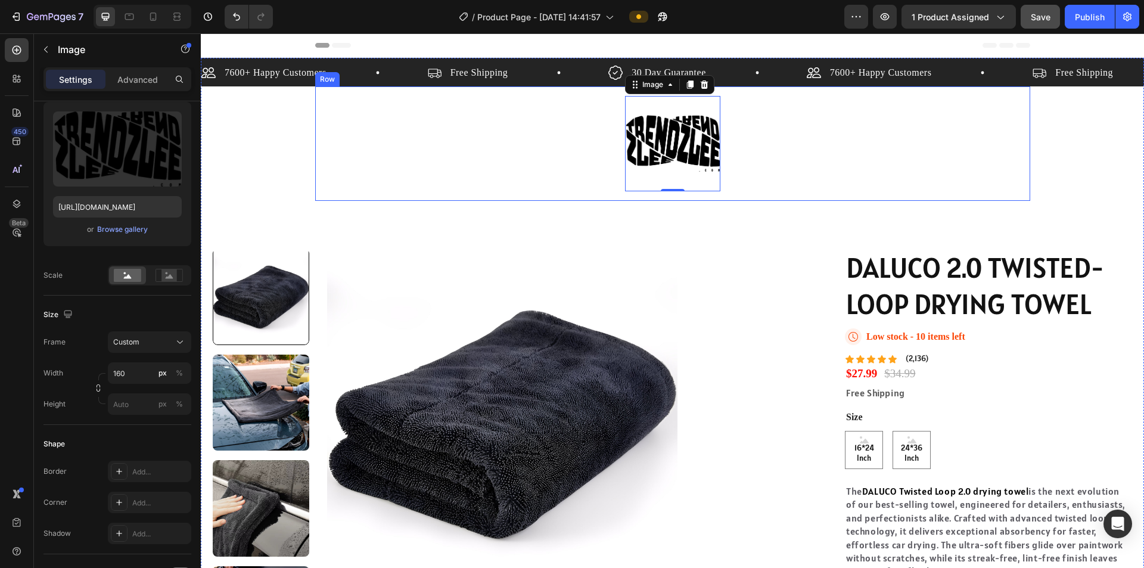
click at [643, 188] on div "Image 0 Row" at bounding box center [672, 143] width 715 height 114
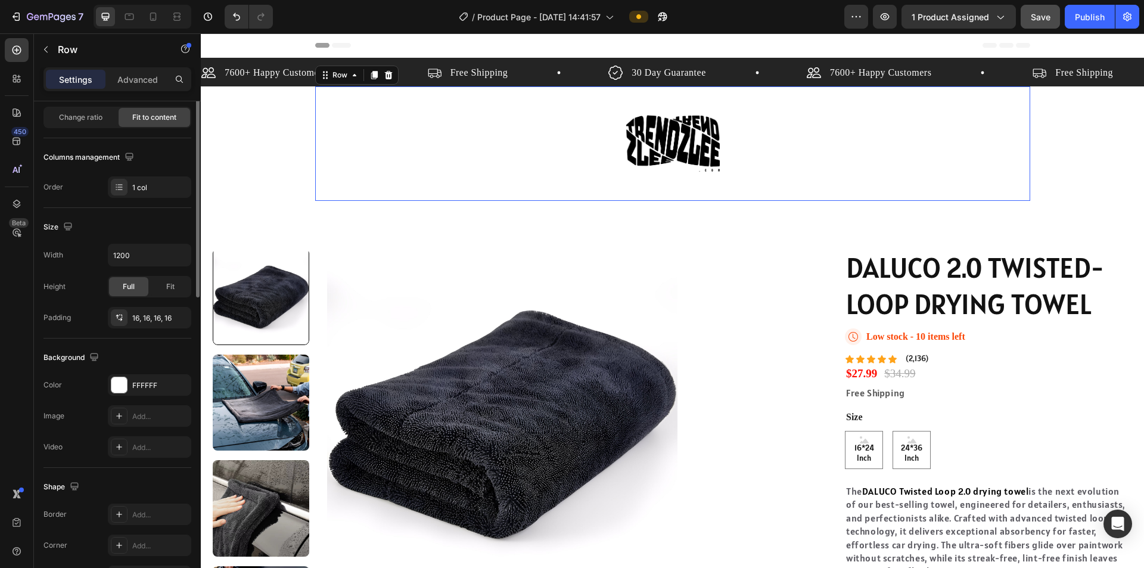
scroll to position [0, 0]
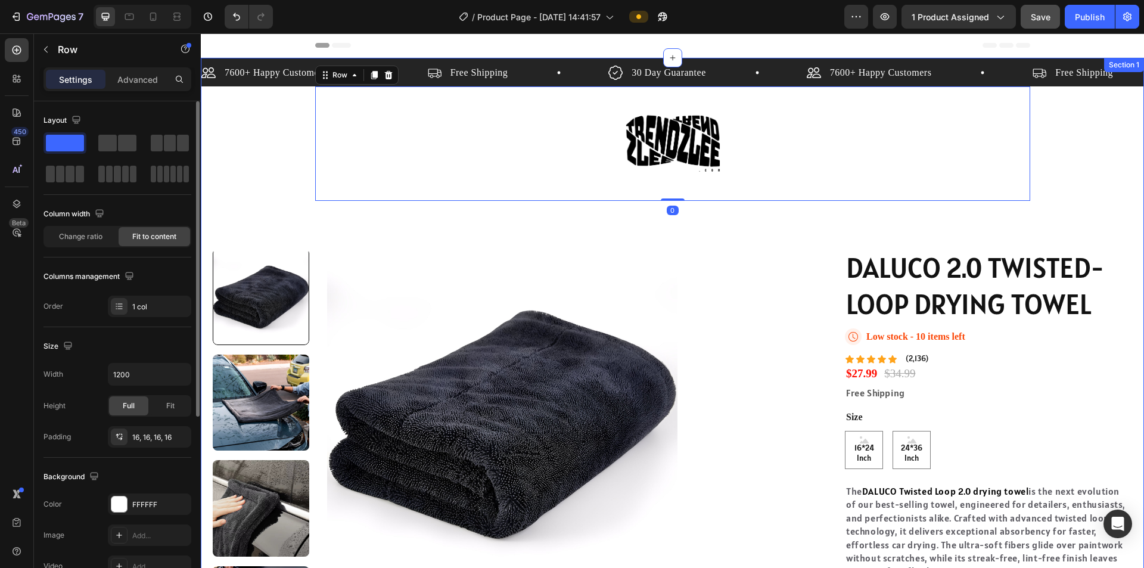
click at [643, 186] on div "7600+ Happy Customers Item List Free Shipping Item List 30 Day Guarantee Item L…" at bounding box center [672, 377] width 943 height 639
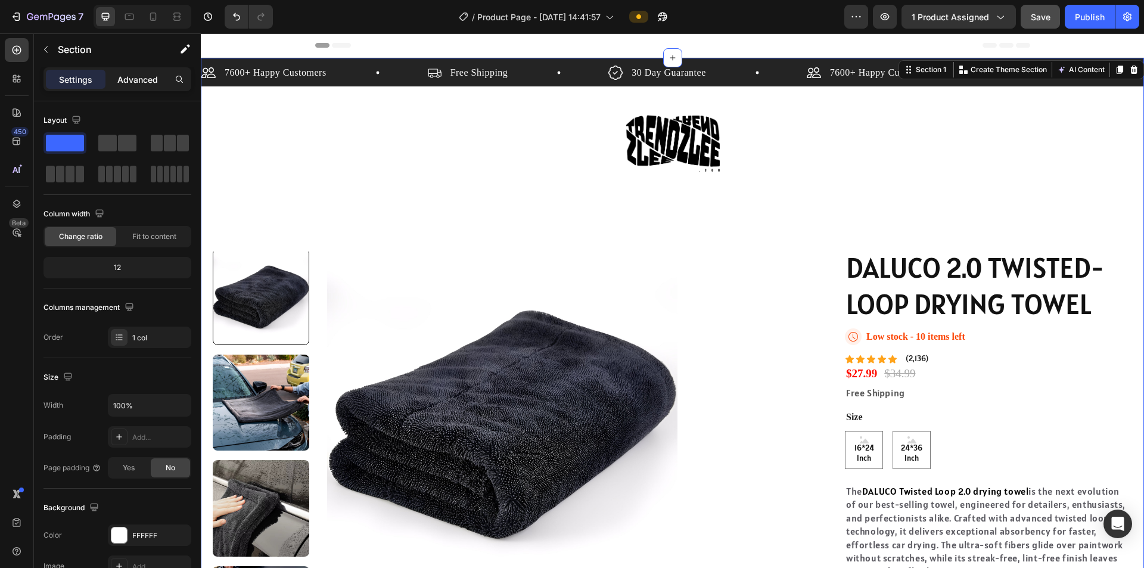
click at [122, 80] on p "Advanced" at bounding box center [137, 79] width 41 height 13
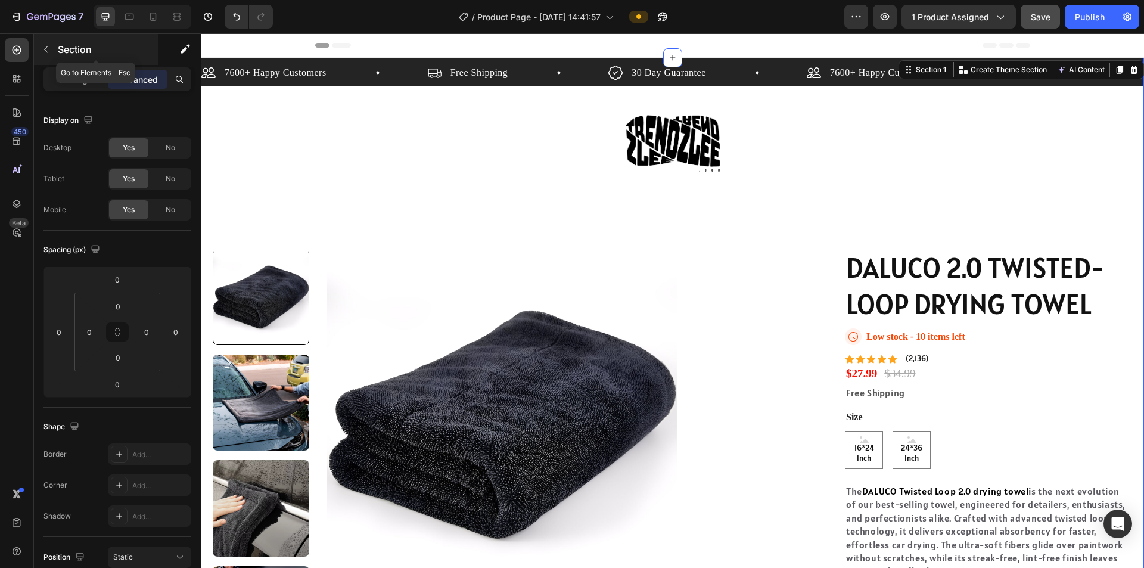
click at [42, 59] on div "Section" at bounding box center [96, 49] width 124 height 31
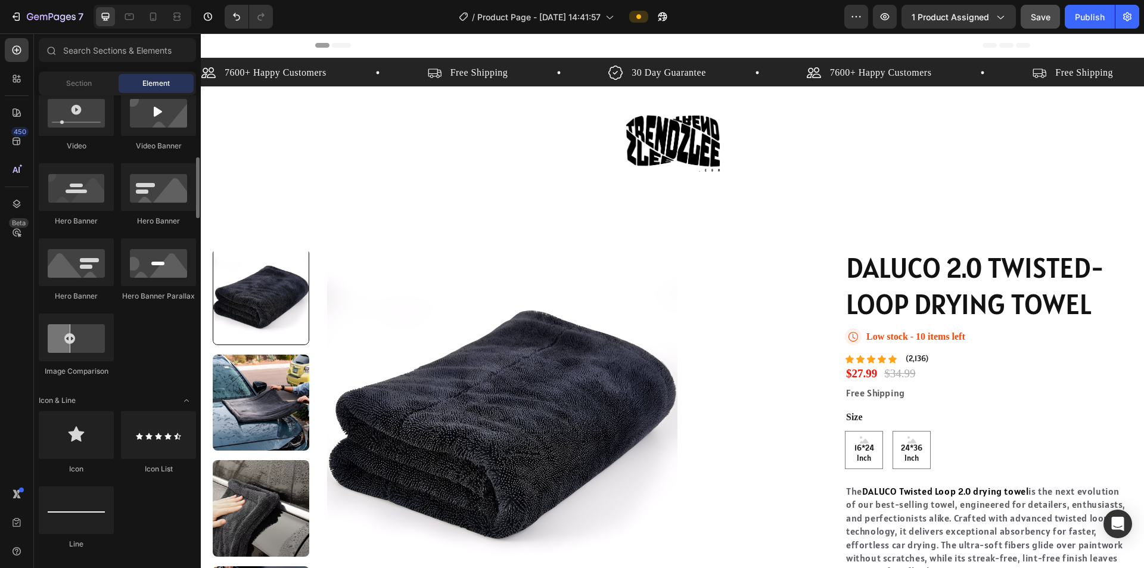
scroll to position [655, 0]
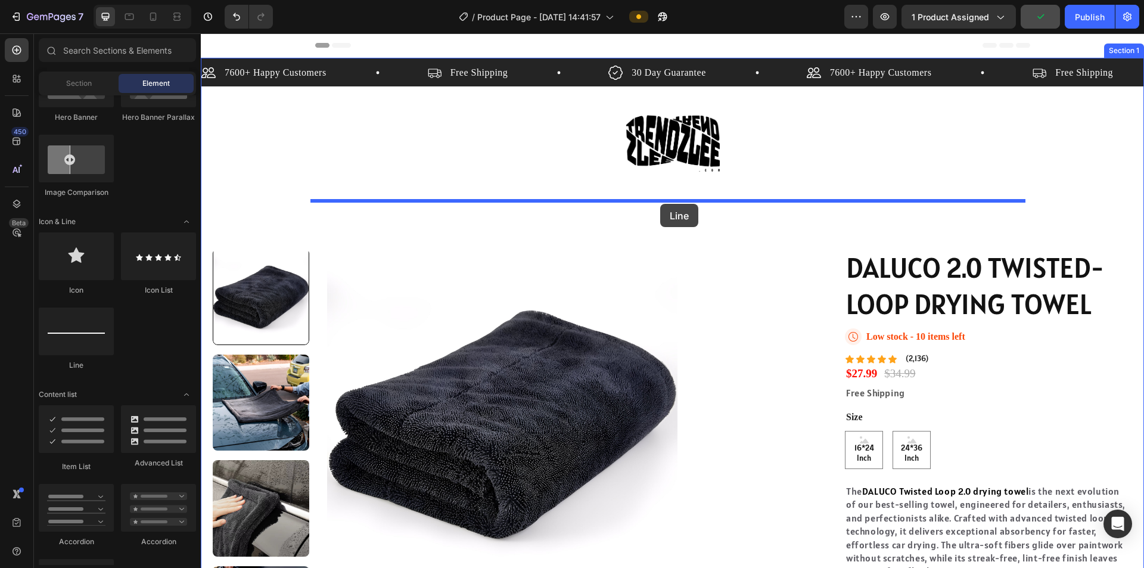
drag, startPoint x: 355, startPoint y: 357, endPoint x: 660, endPoint y: 204, distance: 341.9
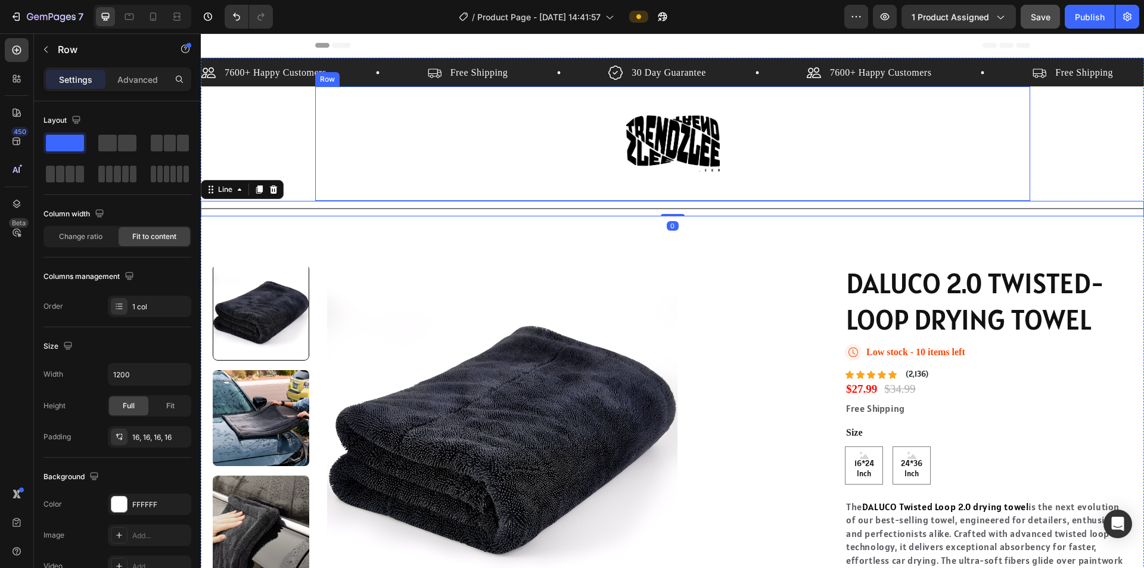
click at [643, 179] on div "Image Row" at bounding box center [672, 143] width 715 height 114
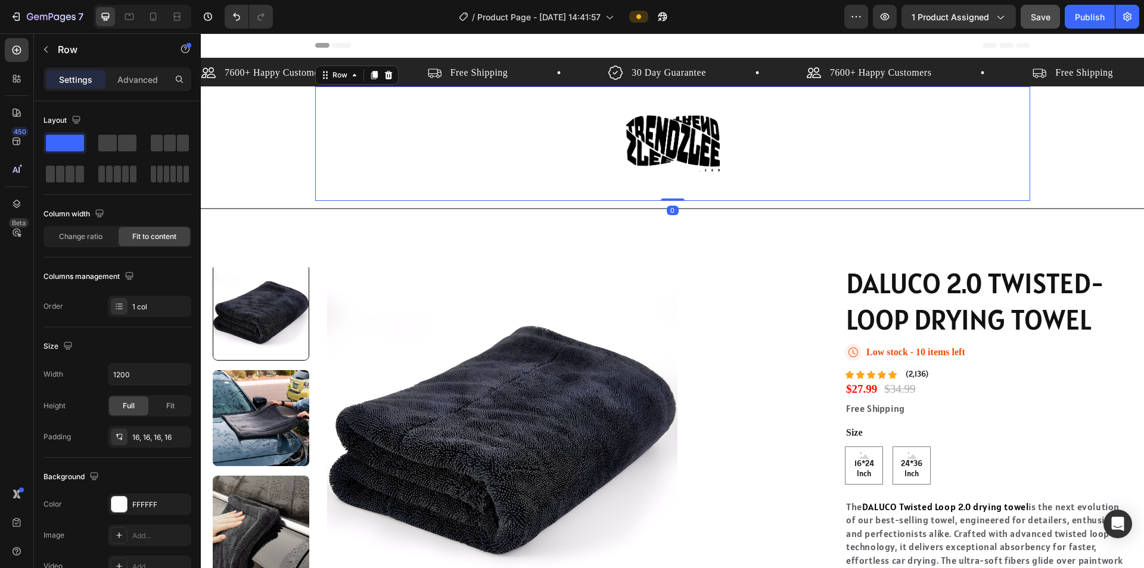
click at [643, 171] on div "7600+ Happy Customers Item List Free Shipping Item List 30 Day Guarantee Item L…" at bounding box center [672, 385] width 943 height 655
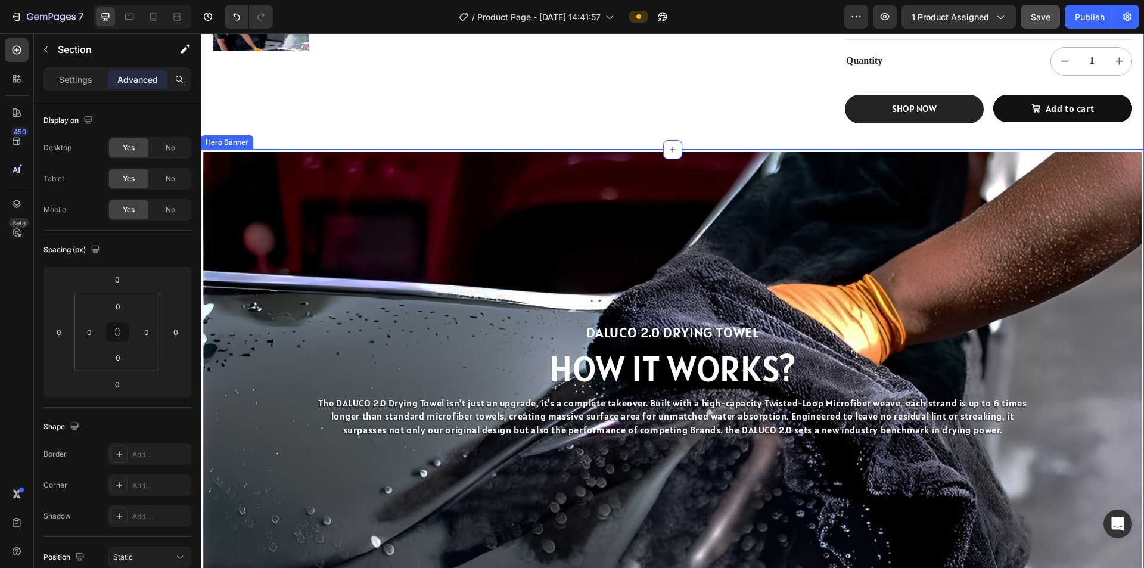
scroll to position [715, 0]
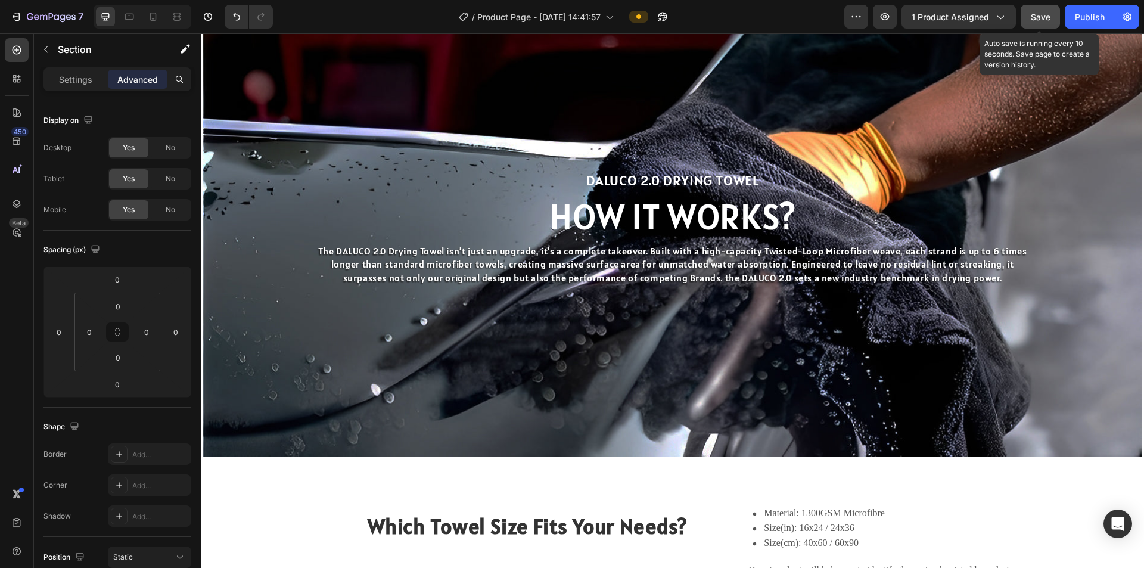
click at [643, 22] on div "Save" at bounding box center [1041, 17] width 20 height 13
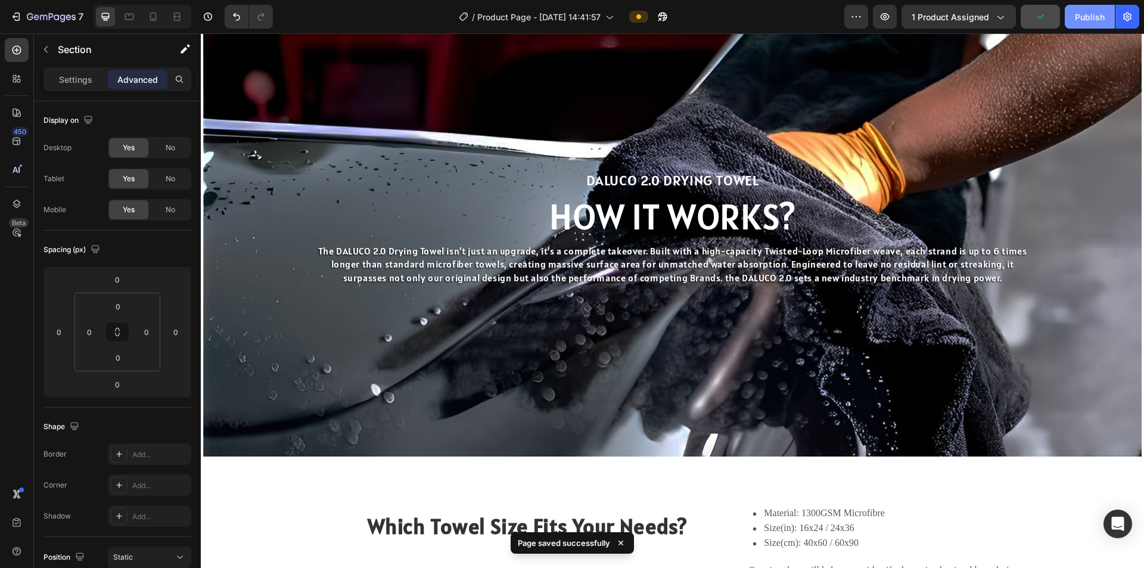
click at [643, 16] on div "Publish" at bounding box center [1090, 17] width 30 height 13
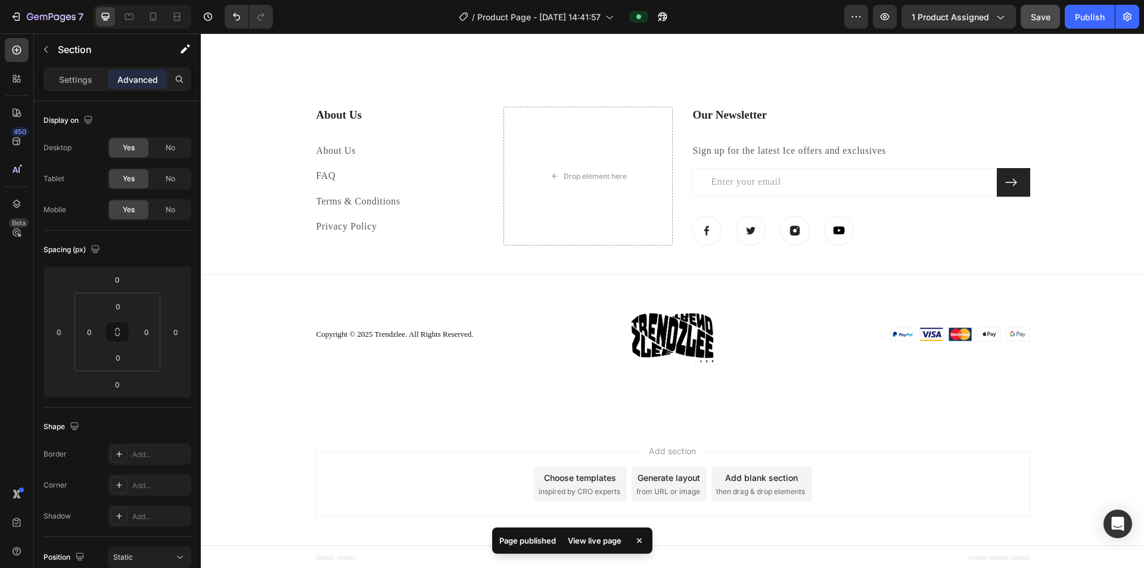
scroll to position [2956, 0]
